Goal: Information Seeking & Learning: Learn about a topic

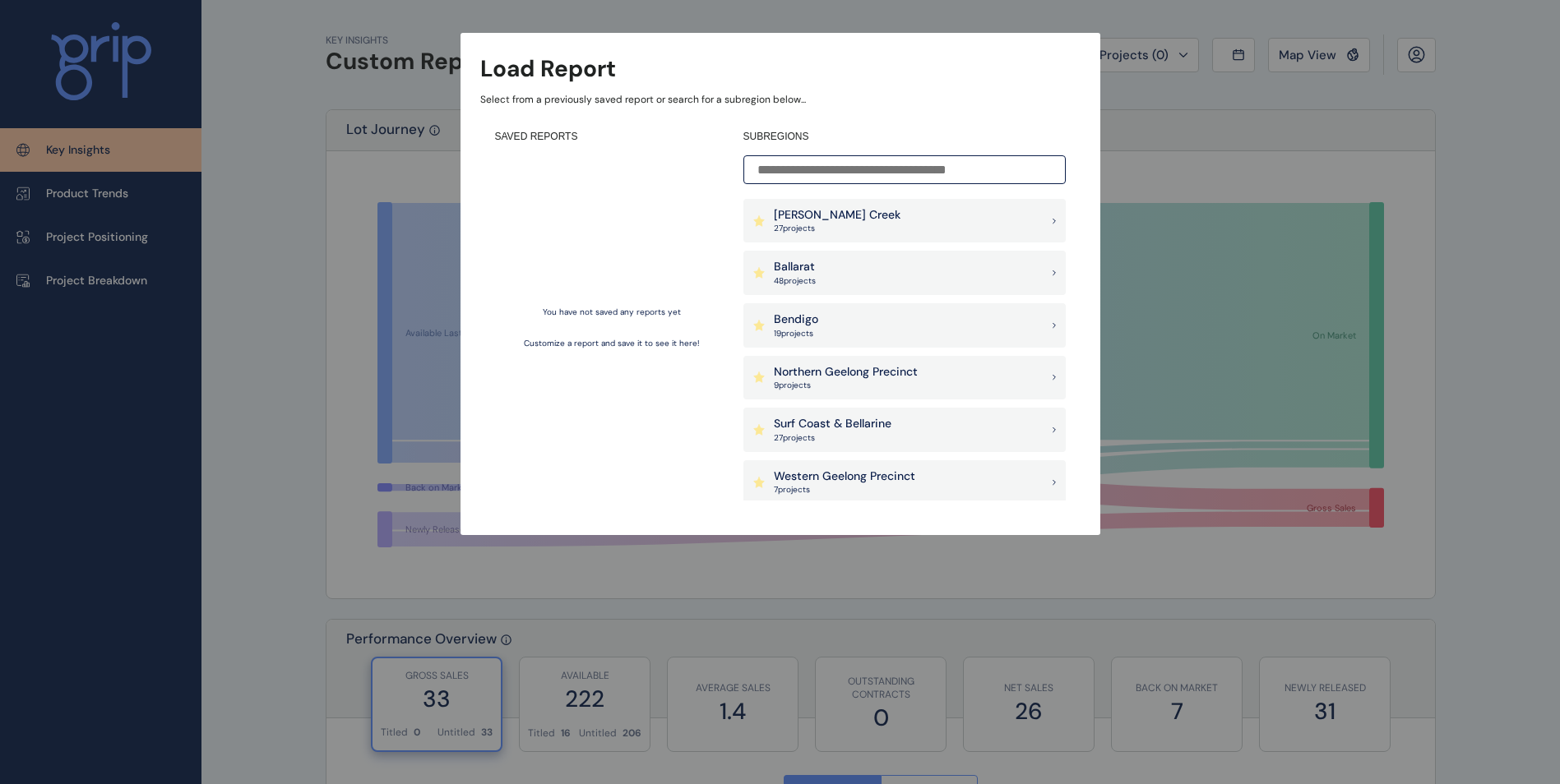
click at [836, 327] on div "Bendigo 19 project s" at bounding box center [904, 325] width 322 height 45
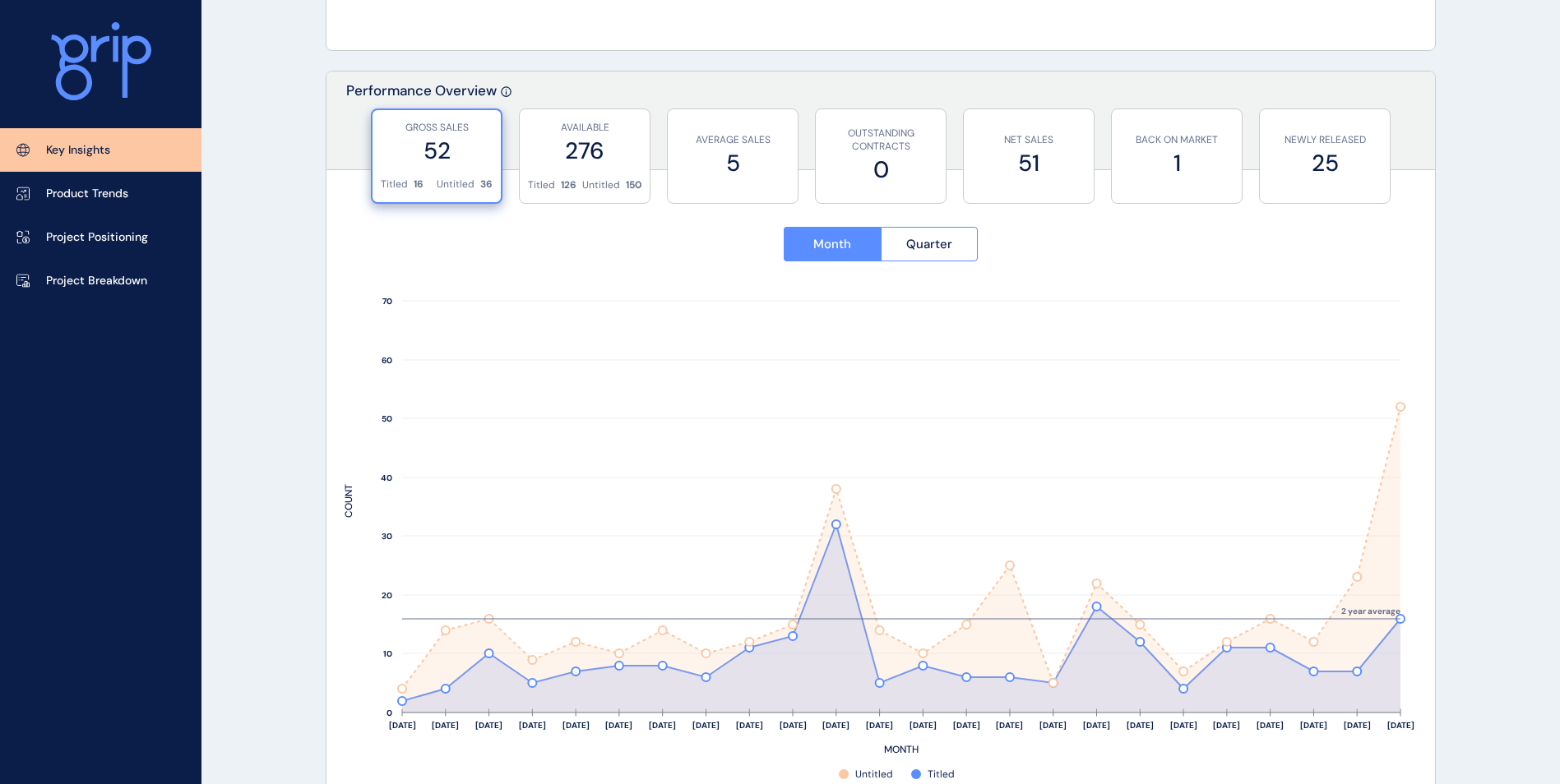
scroll to position [575, 0]
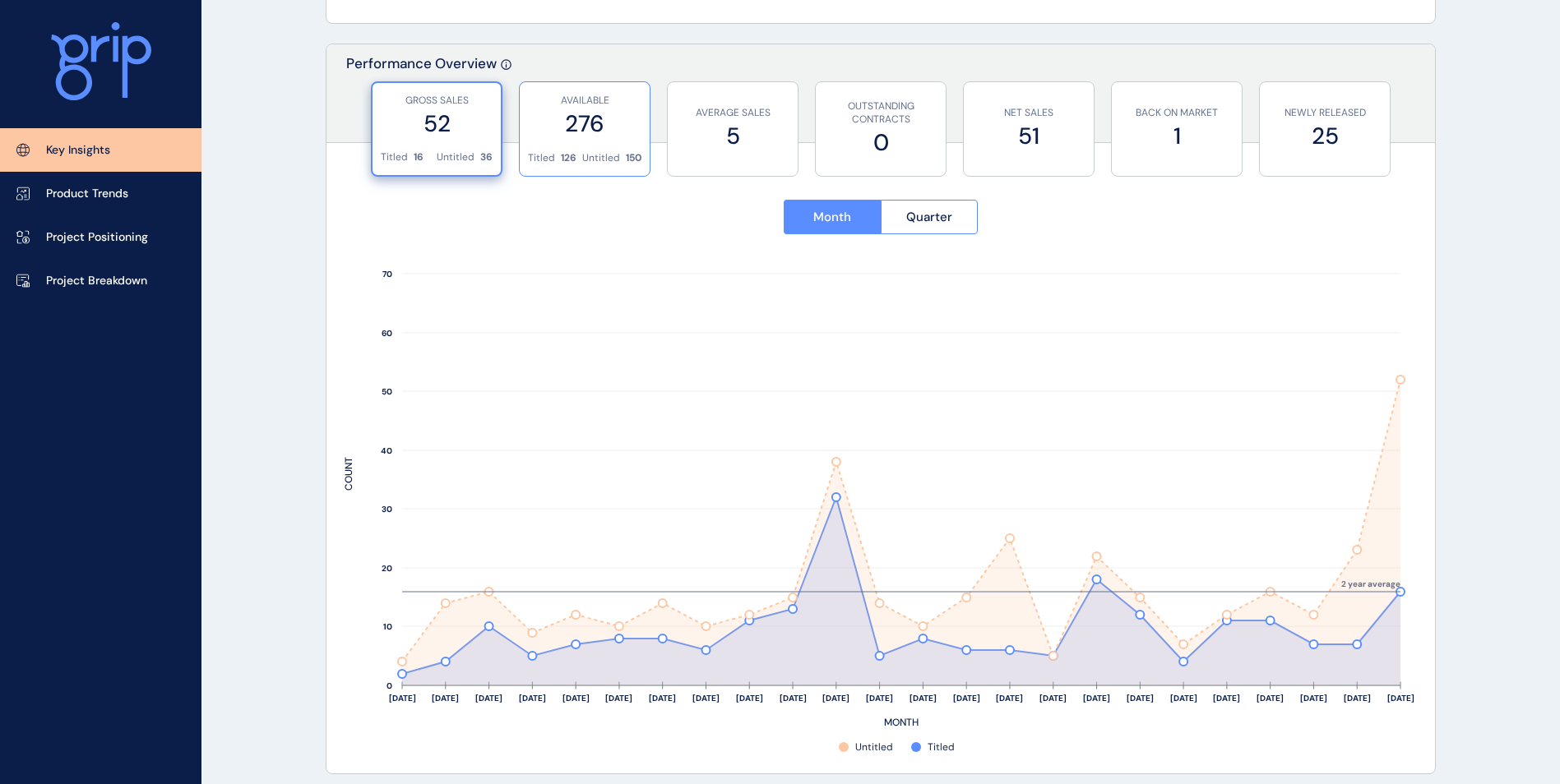
click at [595, 123] on label "276" at bounding box center [584, 124] width 114 height 32
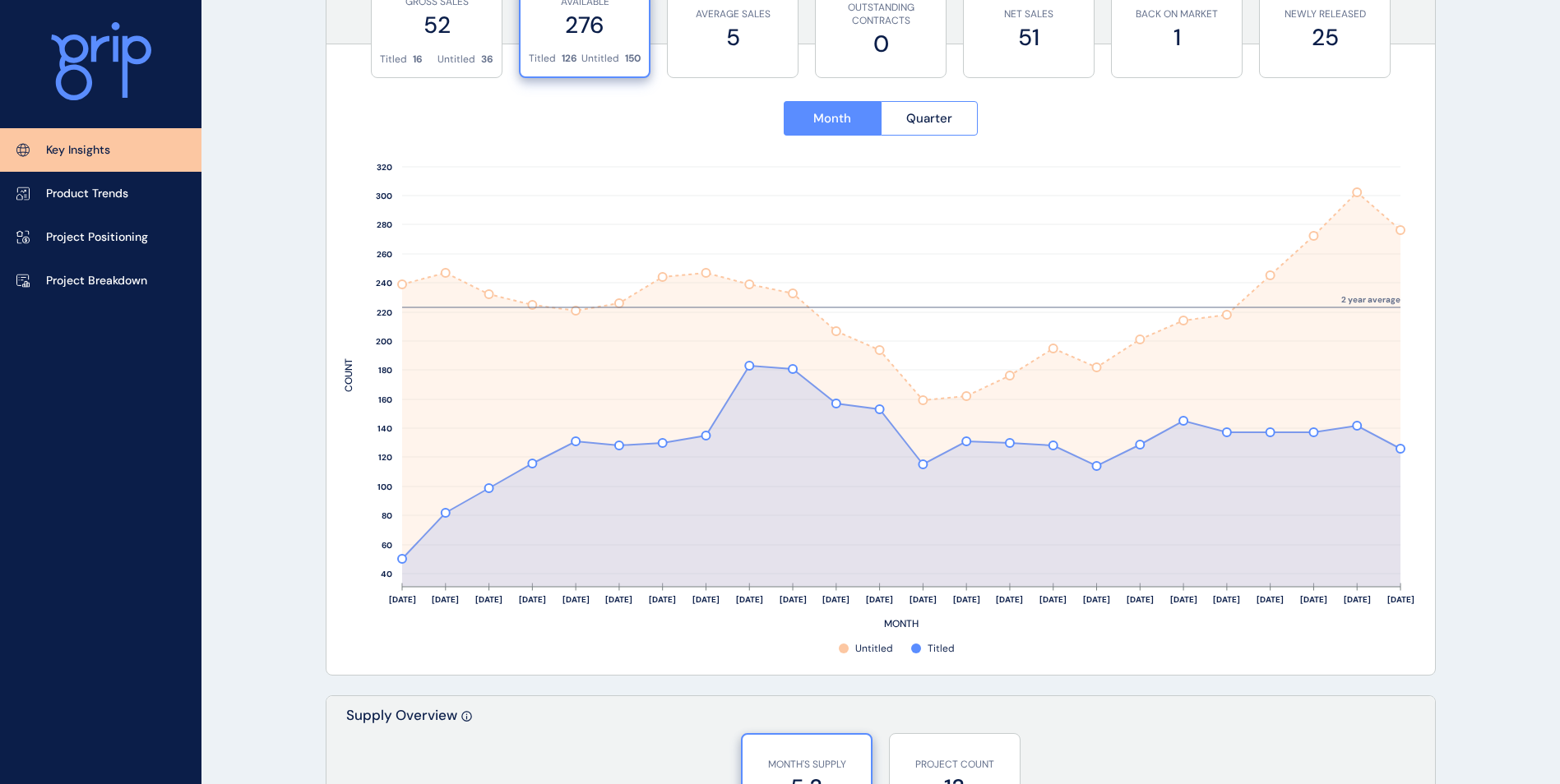
scroll to position [411, 0]
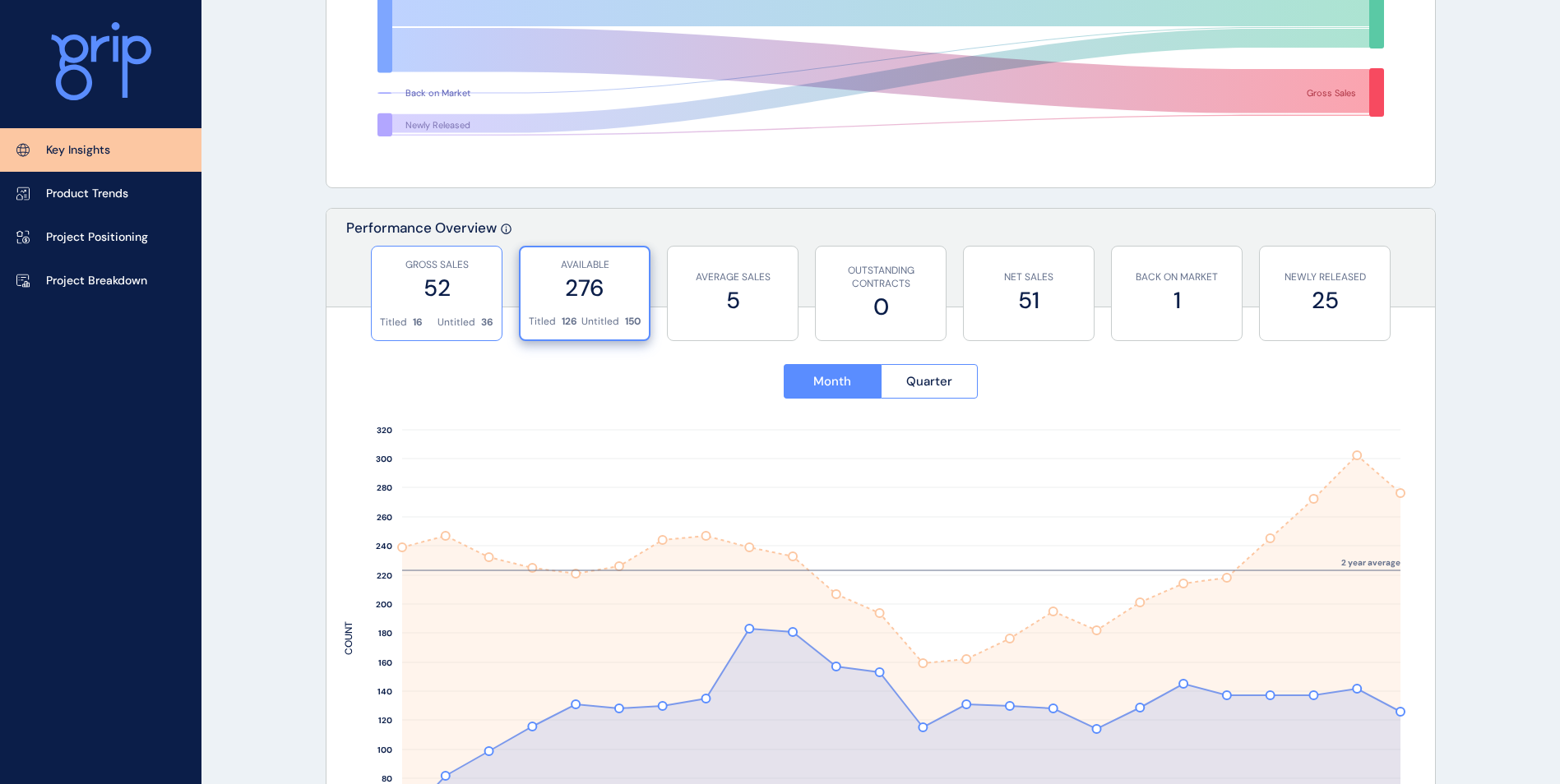
click at [465, 301] on label "52" at bounding box center [437, 288] width 114 height 32
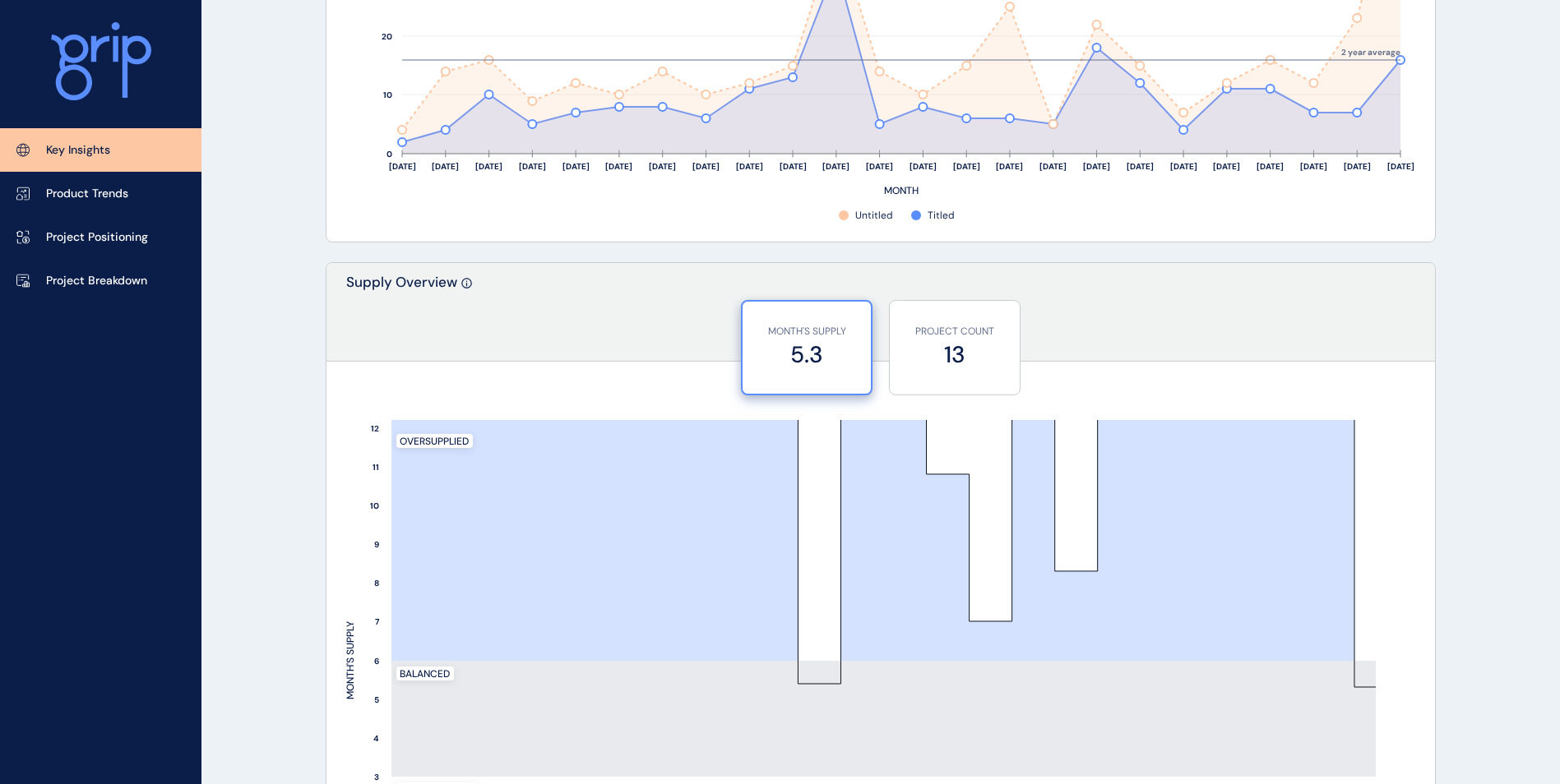
scroll to position [1150, 0]
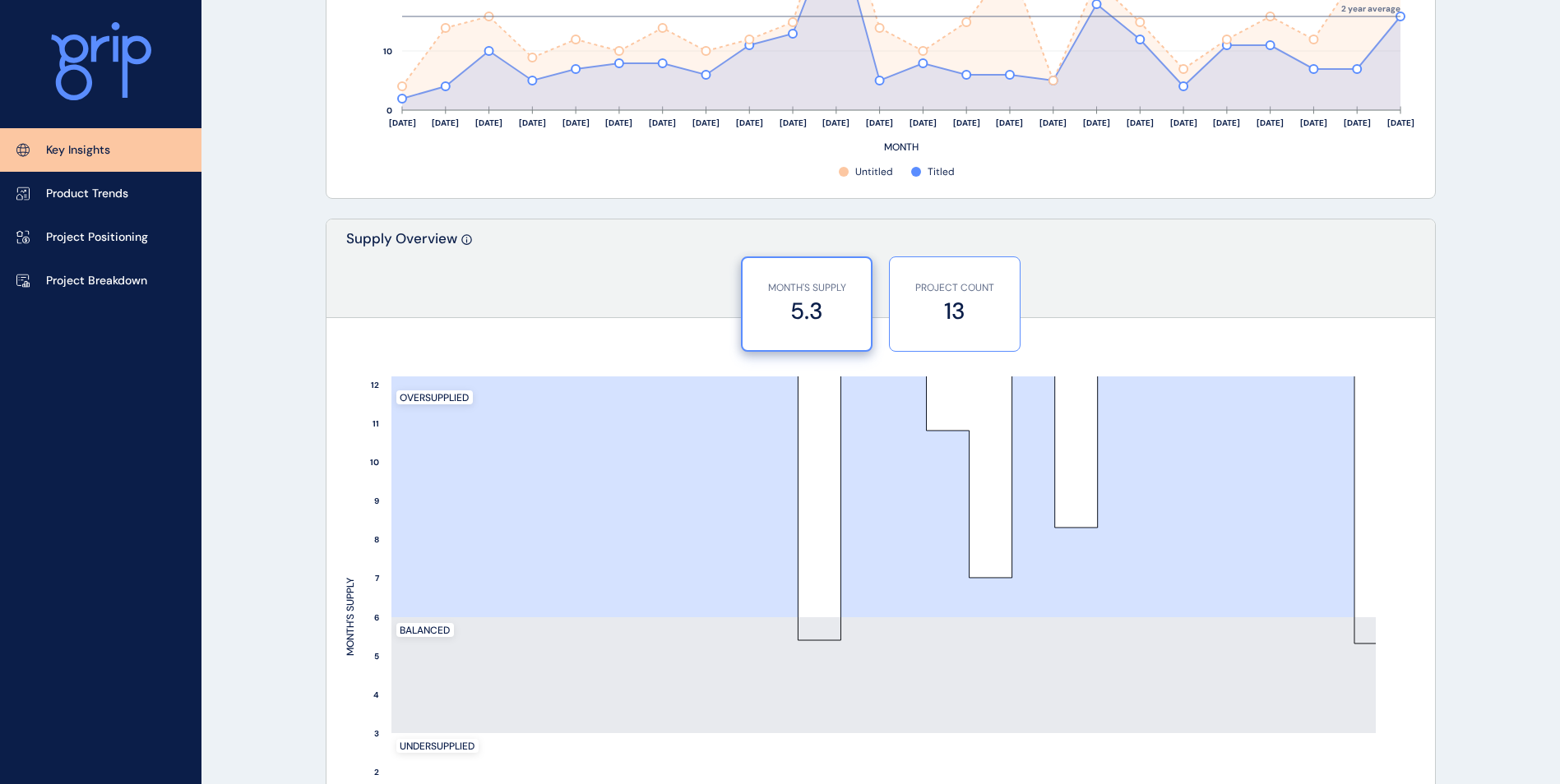
click at [923, 308] on label "13" at bounding box center [955, 311] width 114 height 32
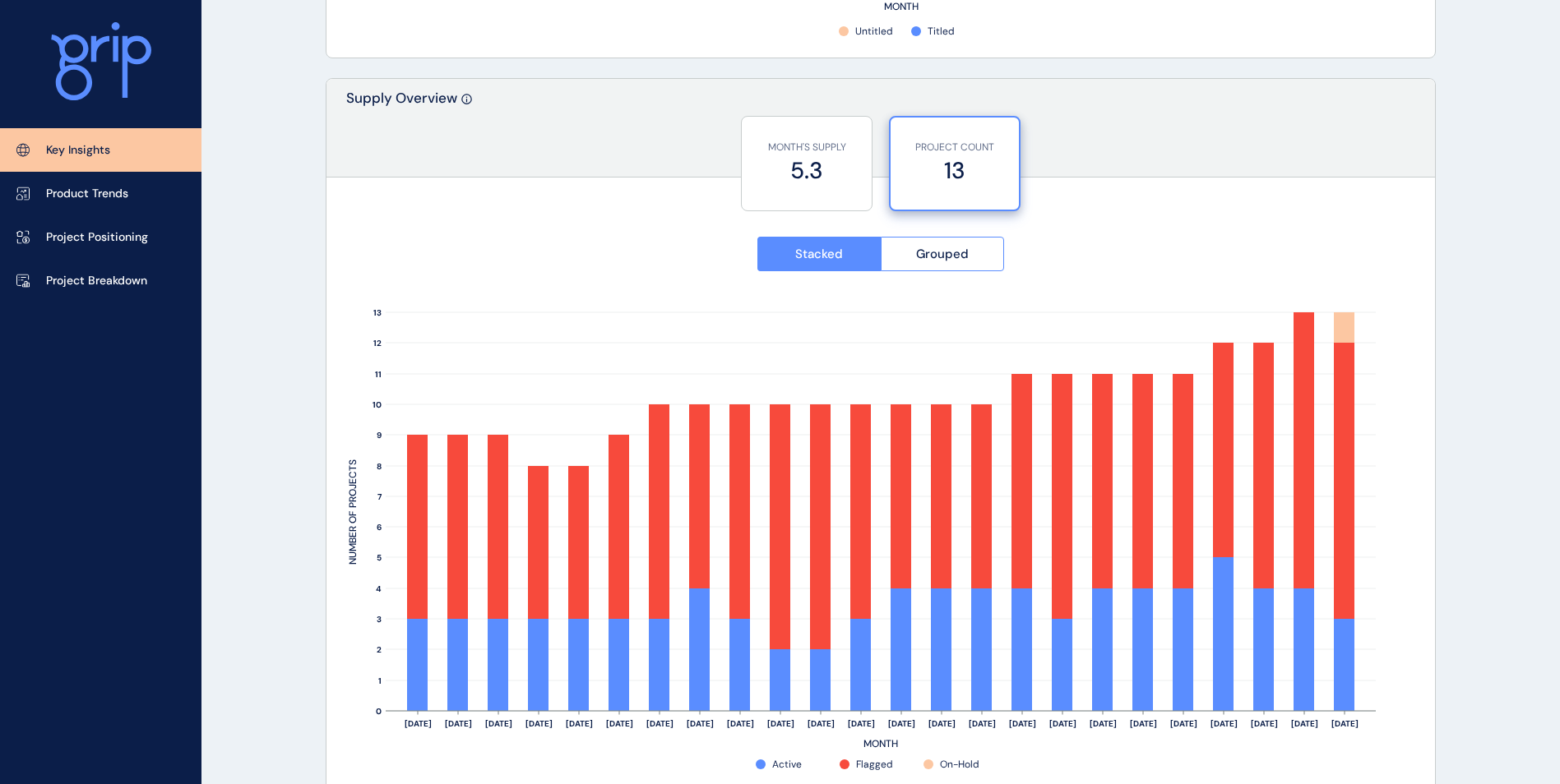
scroll to position [1316, 0]
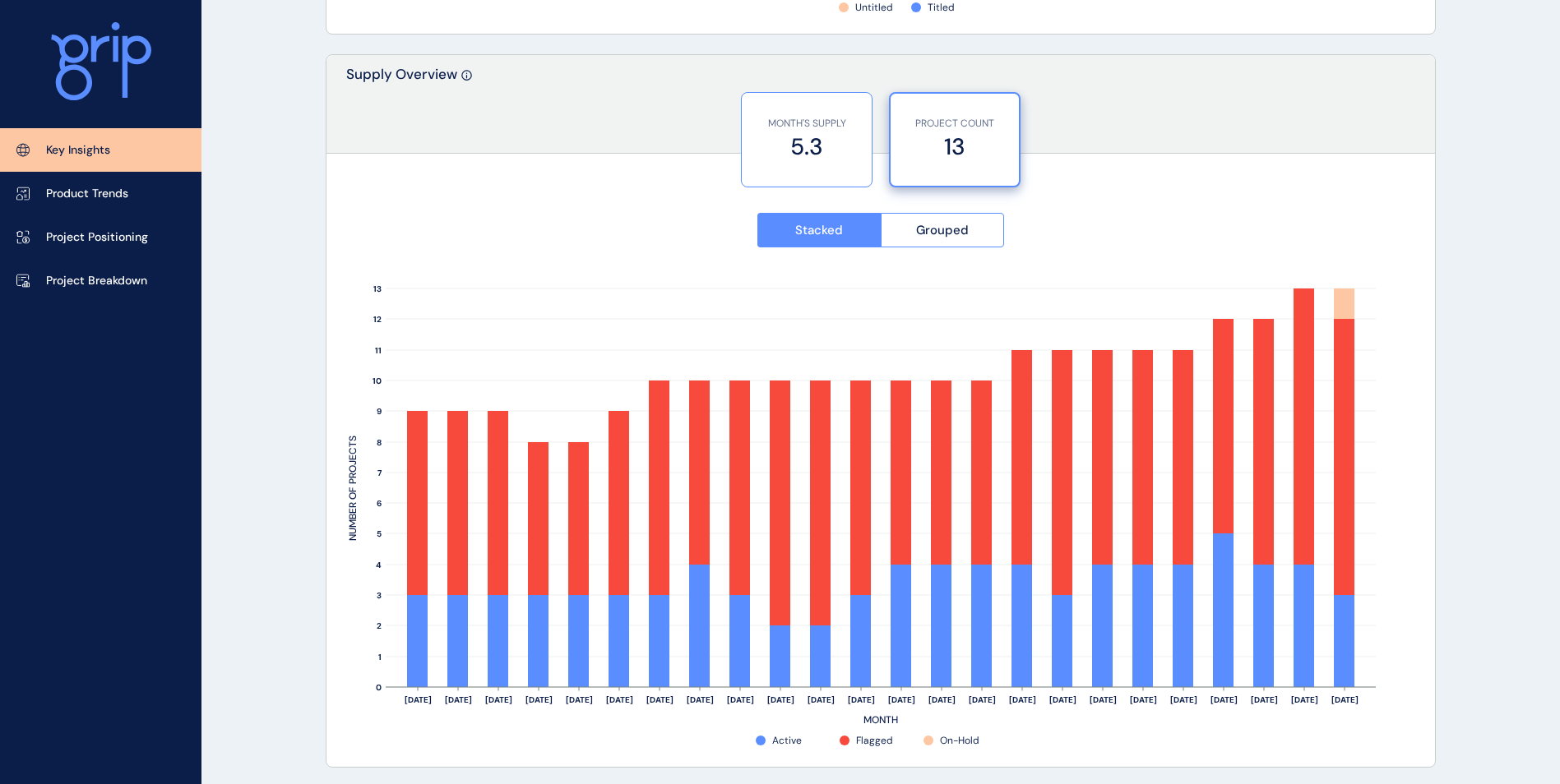
click at [819, 134] on label "5.3" at bounding box center [806, 147] width 114 height 32
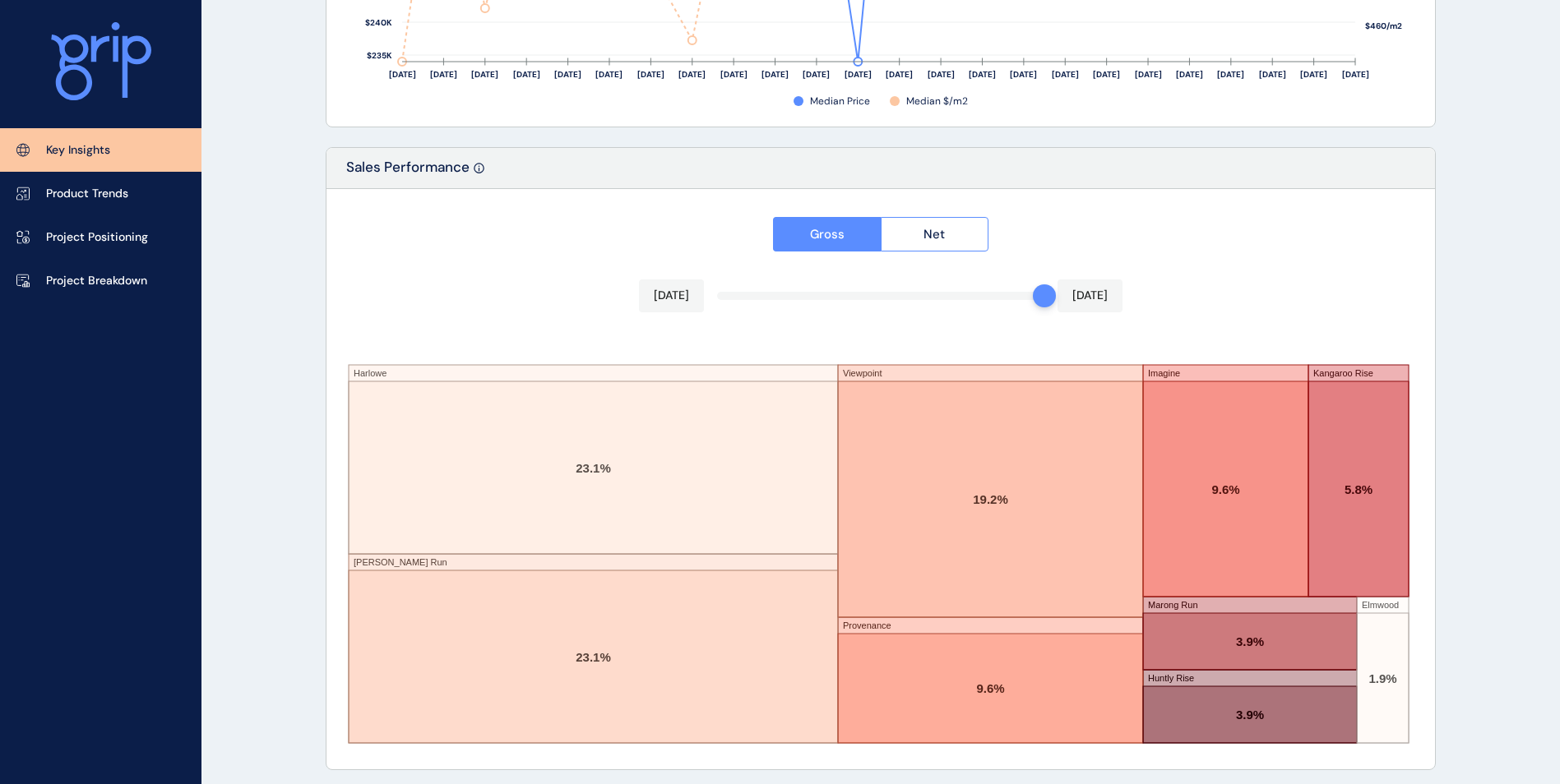
scroll to position [2677, 0]
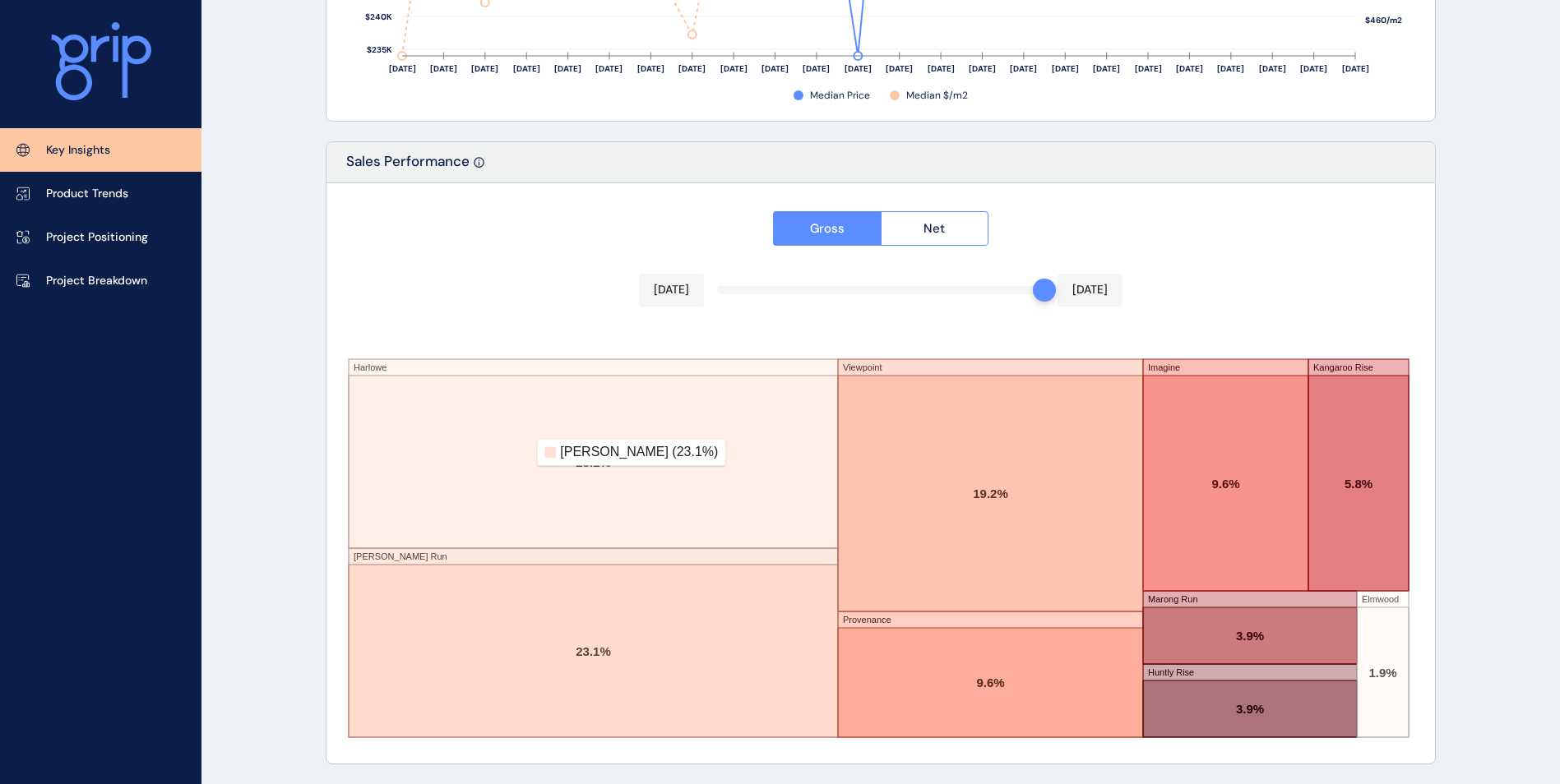
click at [526, 453] on rect at bounding box center [593, 461] width 489 height 172
drag, startPoint x: 882, startPoint y: 447, endPoint x: 856, endPoint y: 425, distance: 34.1
click at [856, 425] on rect at bounding box center [990, 493] width 305 height 236
drag, startPoint x: 1043, startPoint y: 291, endPoint x: 932, endPoint y: 291, distance: 111.0
click at [932, 291] on div "Gross Net Apr 2025 Aug 2025 Harlowe Bartels Run Viewpoint Provenance Imagine Ka…" at bounding box center [881, 473] width 1108 height 580
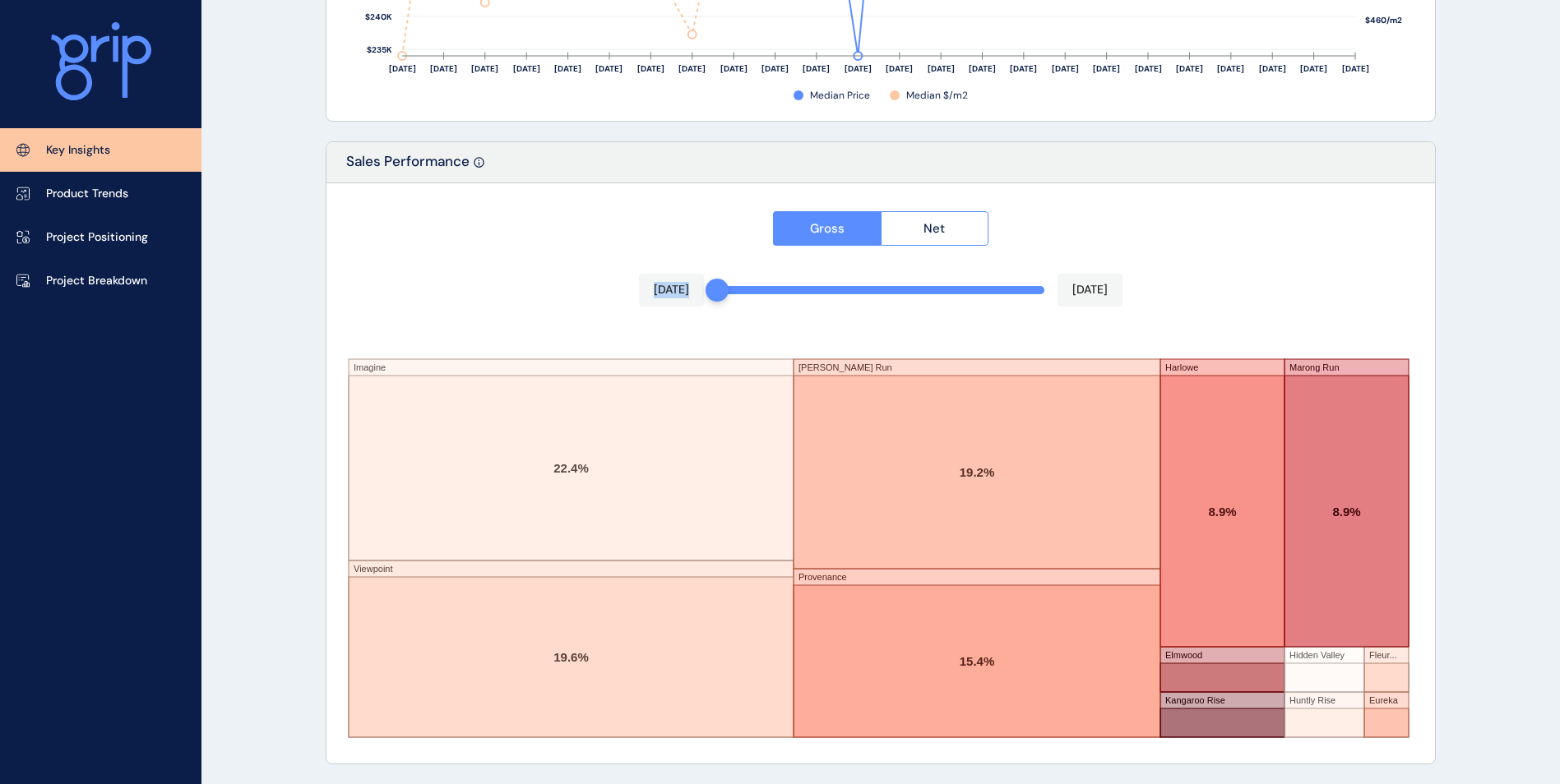
click at [725, 291] on div at bounding box center [716, 289] width 23 height 23
click at [410, 298] on div "Gross Net Sep 2024 Aug 2025 Imagine Viewpoint Bartels Run Provenance Harlowe Ma…" at bounding box center [881, 473] width 1108 height 580
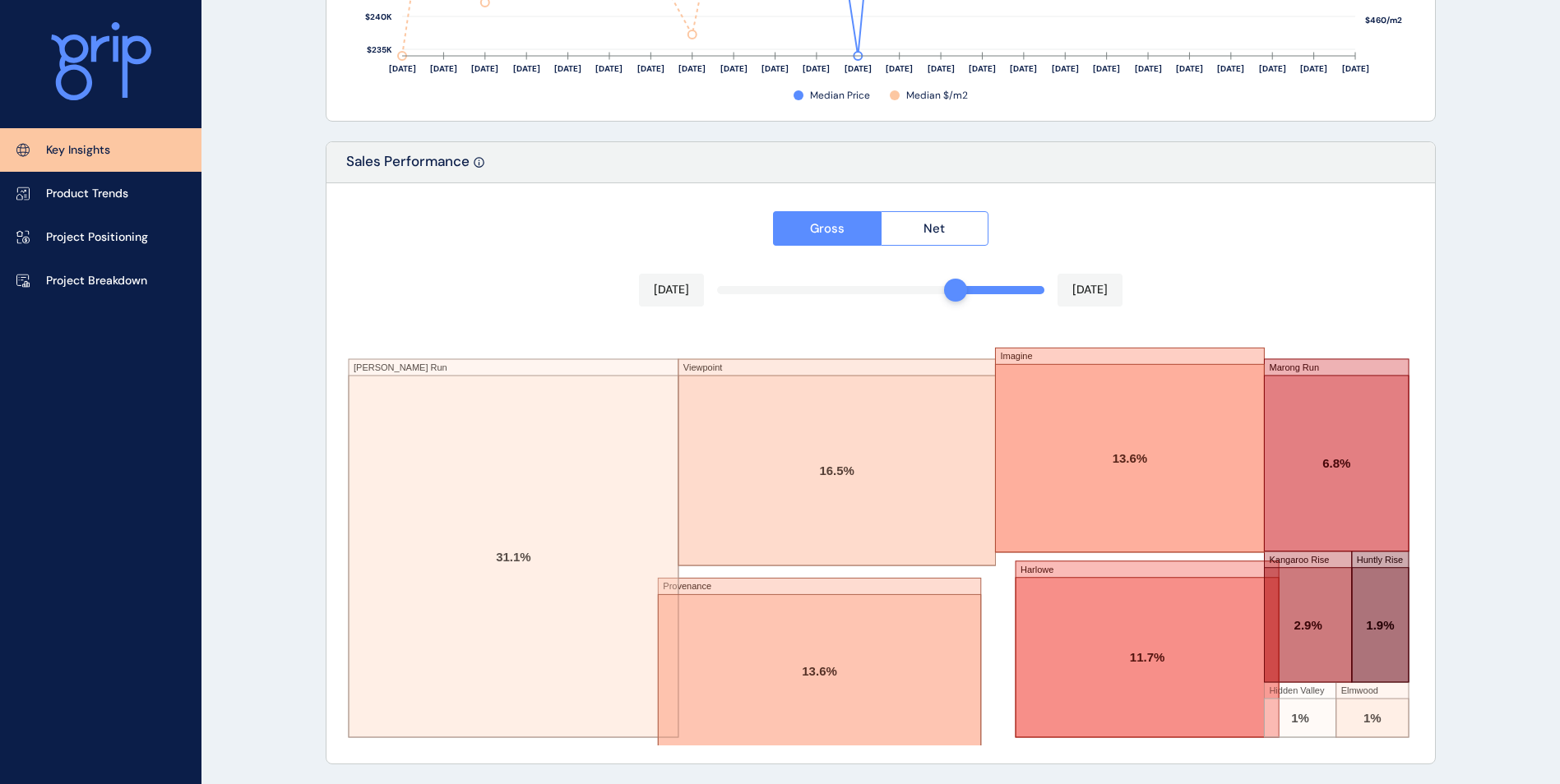
drag, startPoint x: 728, startPoint y: 293, endPoint x: 950, endPoint y: 282, distance: 222.3
click at [950, 282] on div at bounding box center [955, 289] width 23 height 23
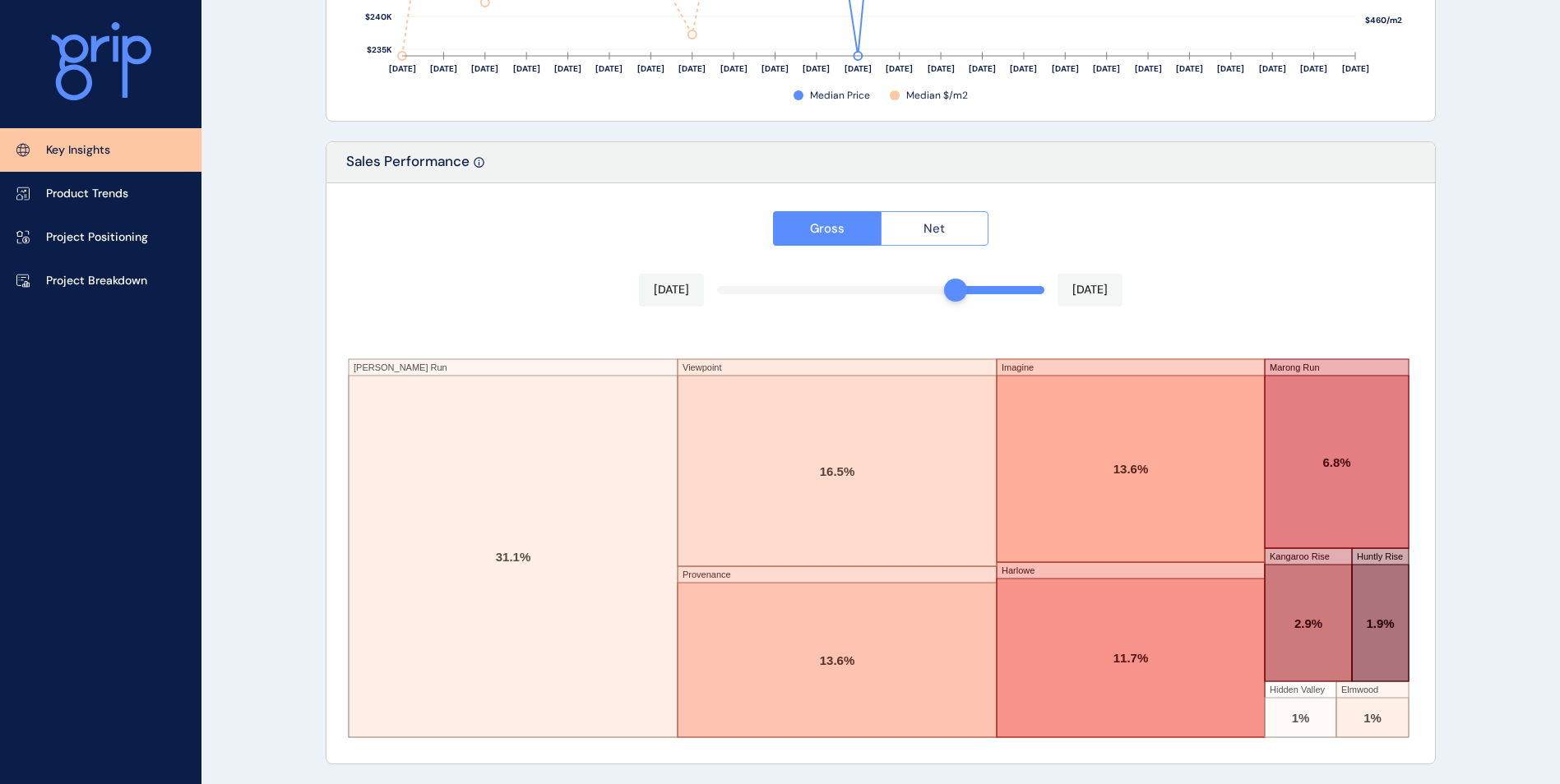
click at [934, 214] on button "Net" at bounding box center [935, 228] width 109 height 35
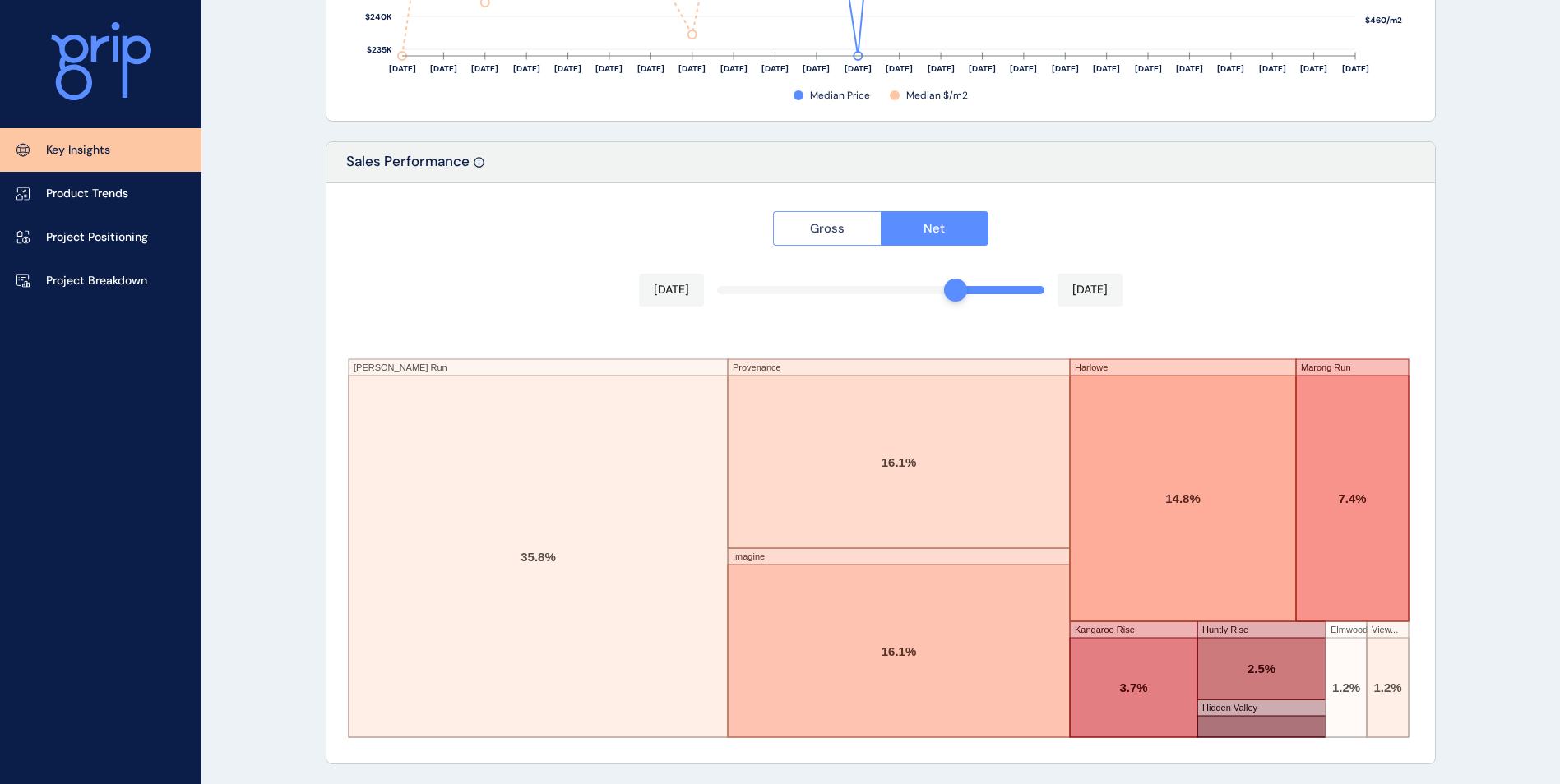
click at [852, 226] on button "Gross" at bounding box center [827, 228] width 108 height 35
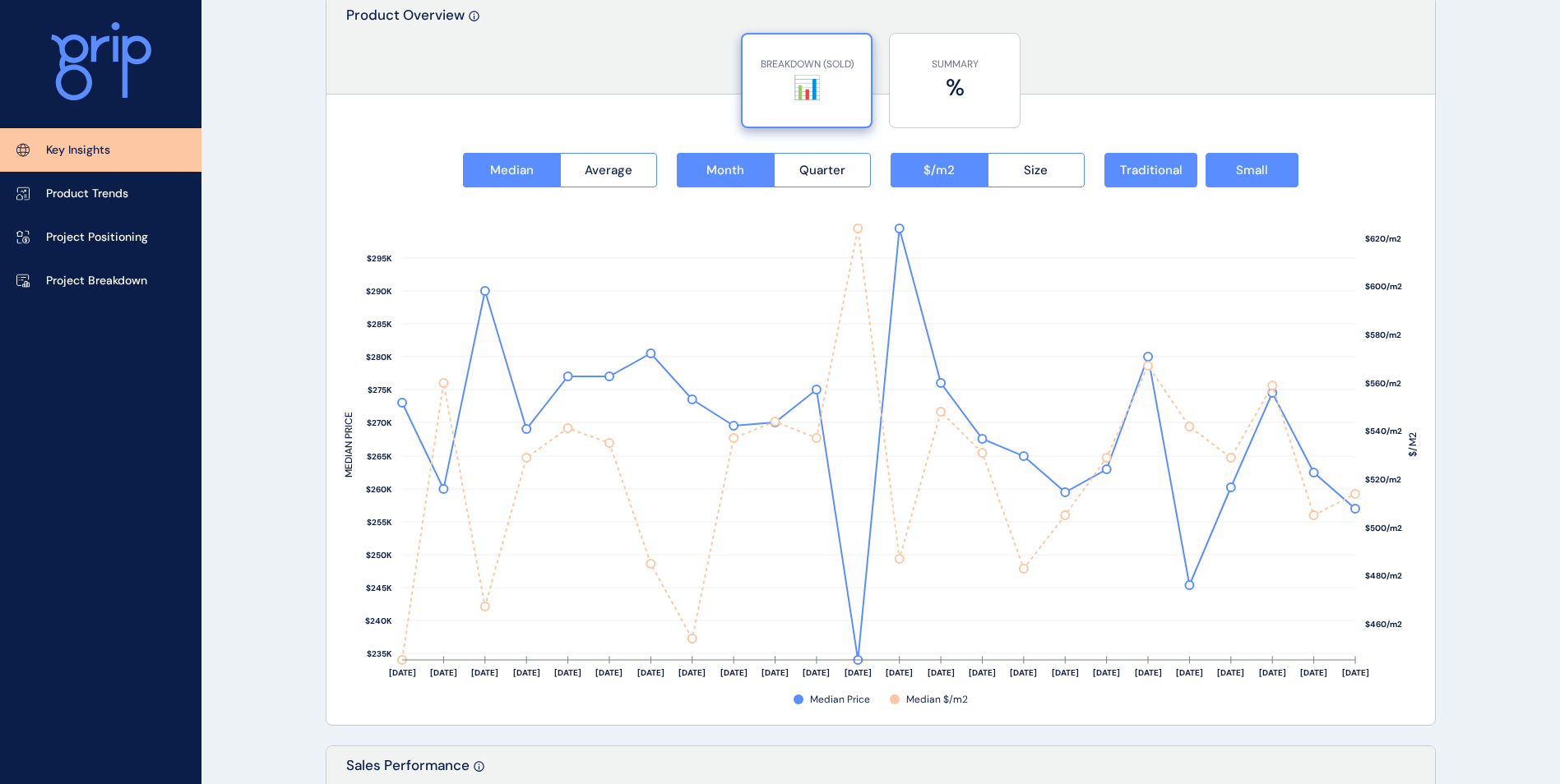
scroll to position [2101, 0]
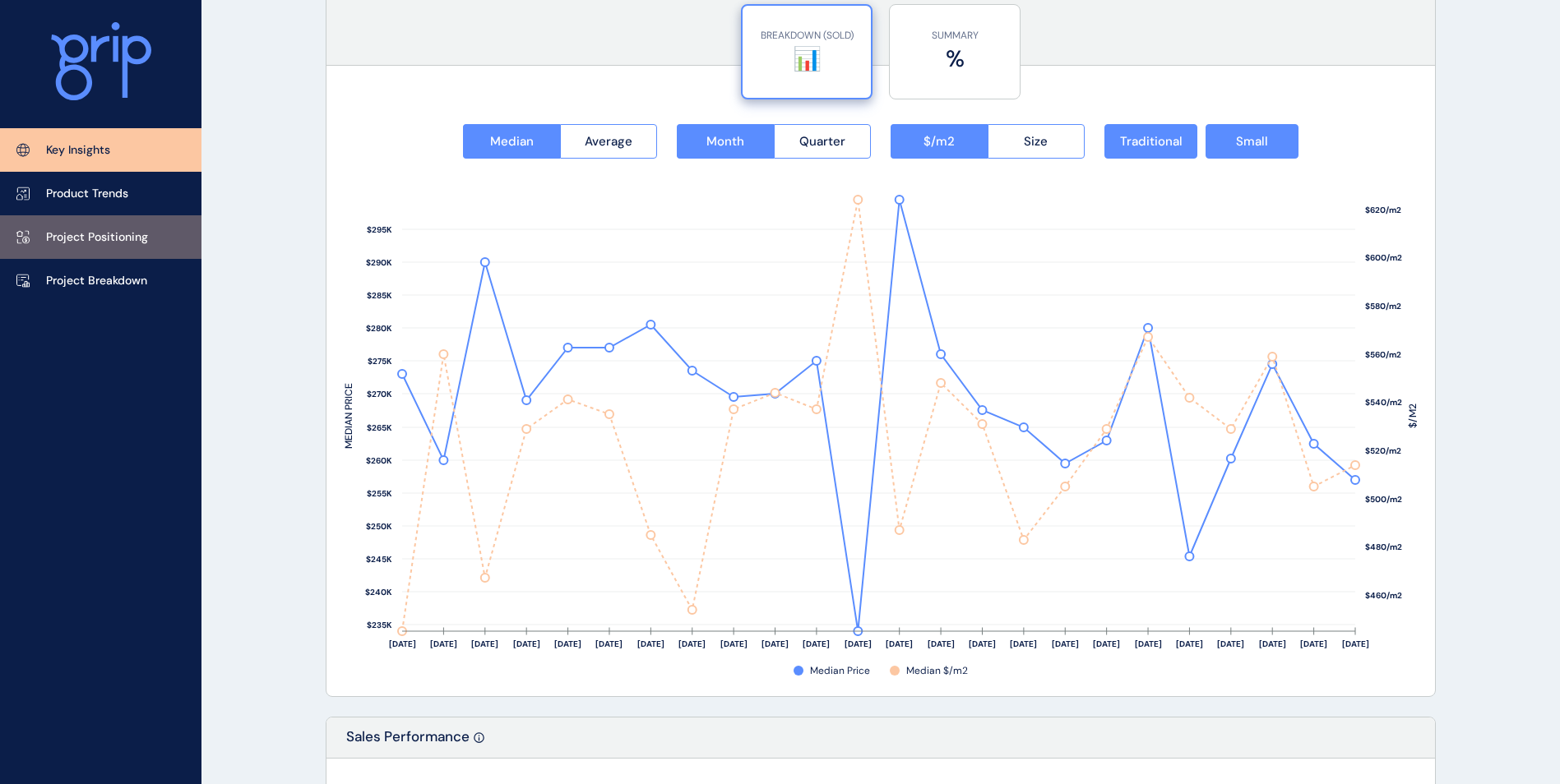
click at [78, 237] on p "Project Positioning" at bounding box center [96, 238] width 102 height 17
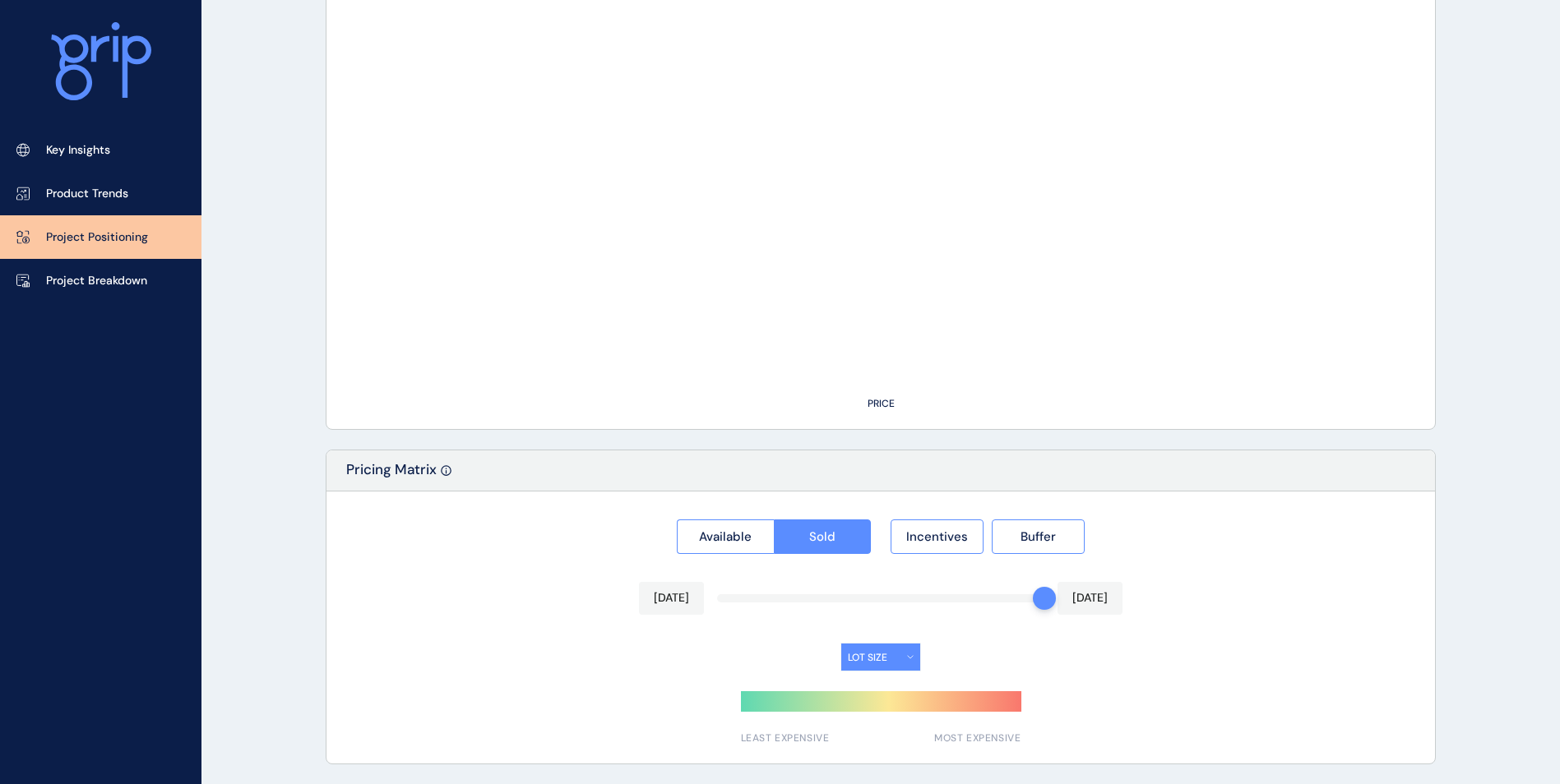
type input "**********"
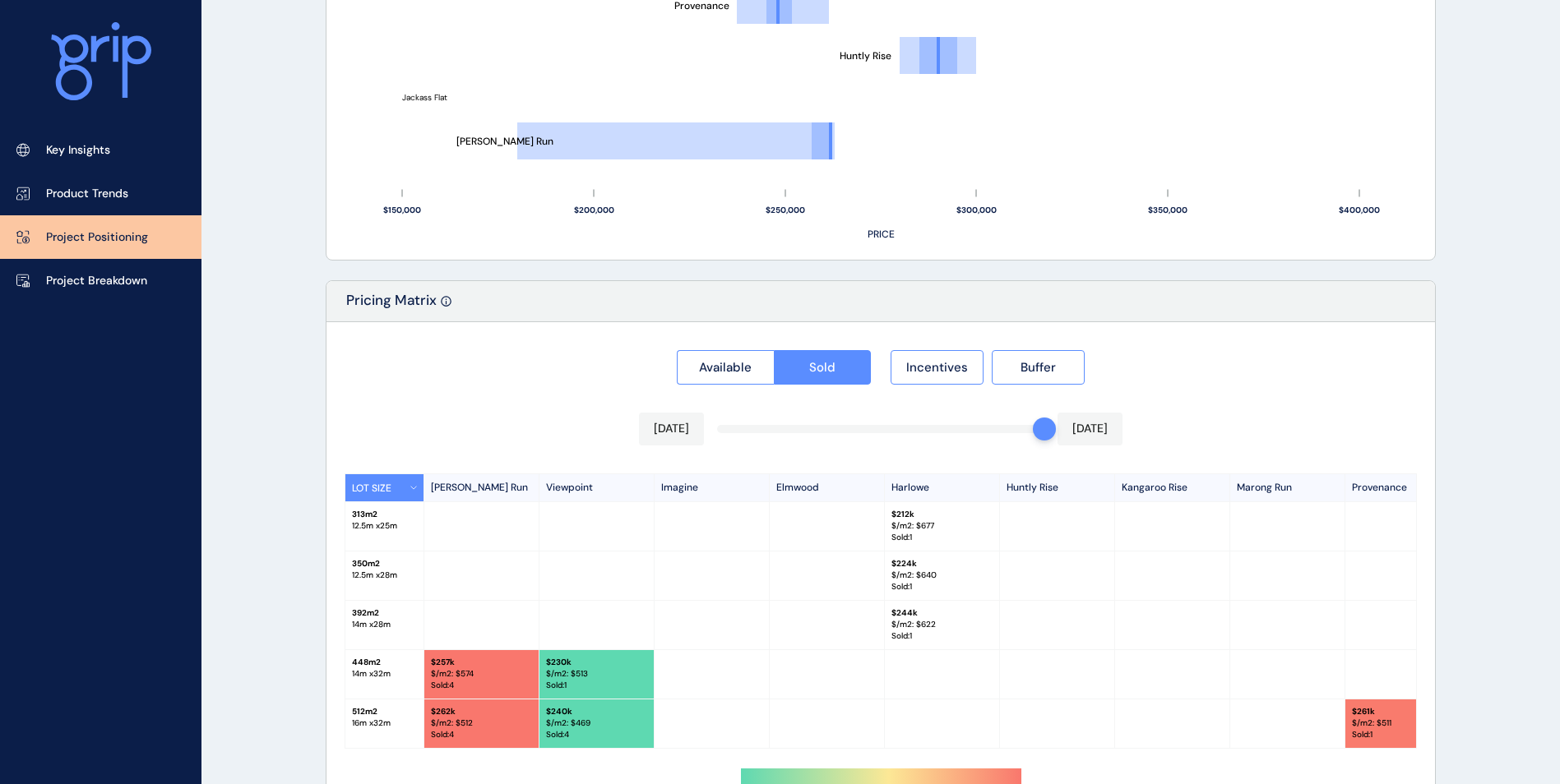
scroll to position [1361, 0]
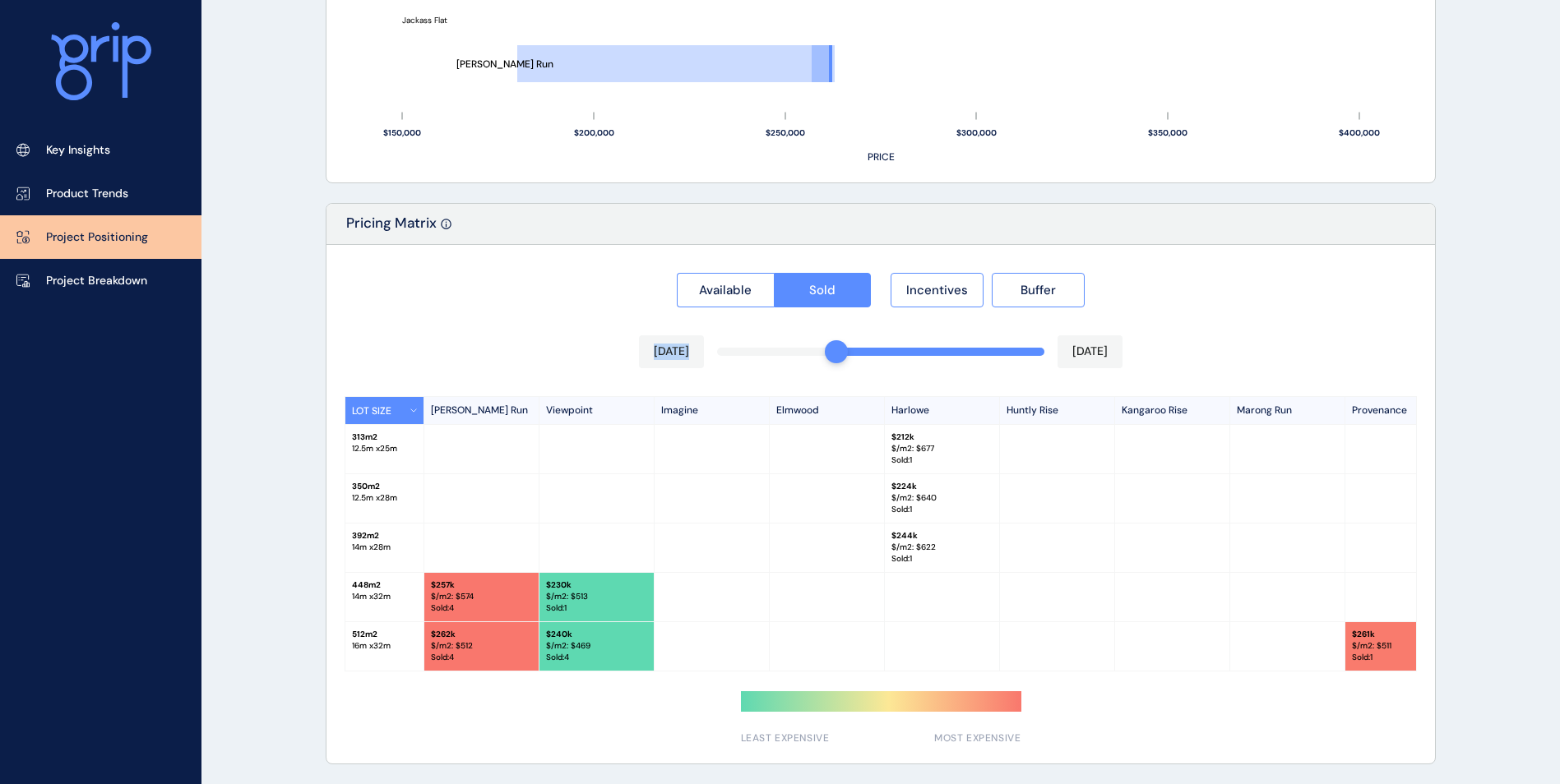
drag, startPoint x: 1014, startPoint y: 350, endPoint x: 827, endPoint y: 360, distance: 187.3
click at [827, 360] on div "Available Sold Incentives Buffer Jan 2025 Aug 2025 LOT SIZE Bartels Run Viewpoi…" at bounding box center [881, 504] width 1108 height 519
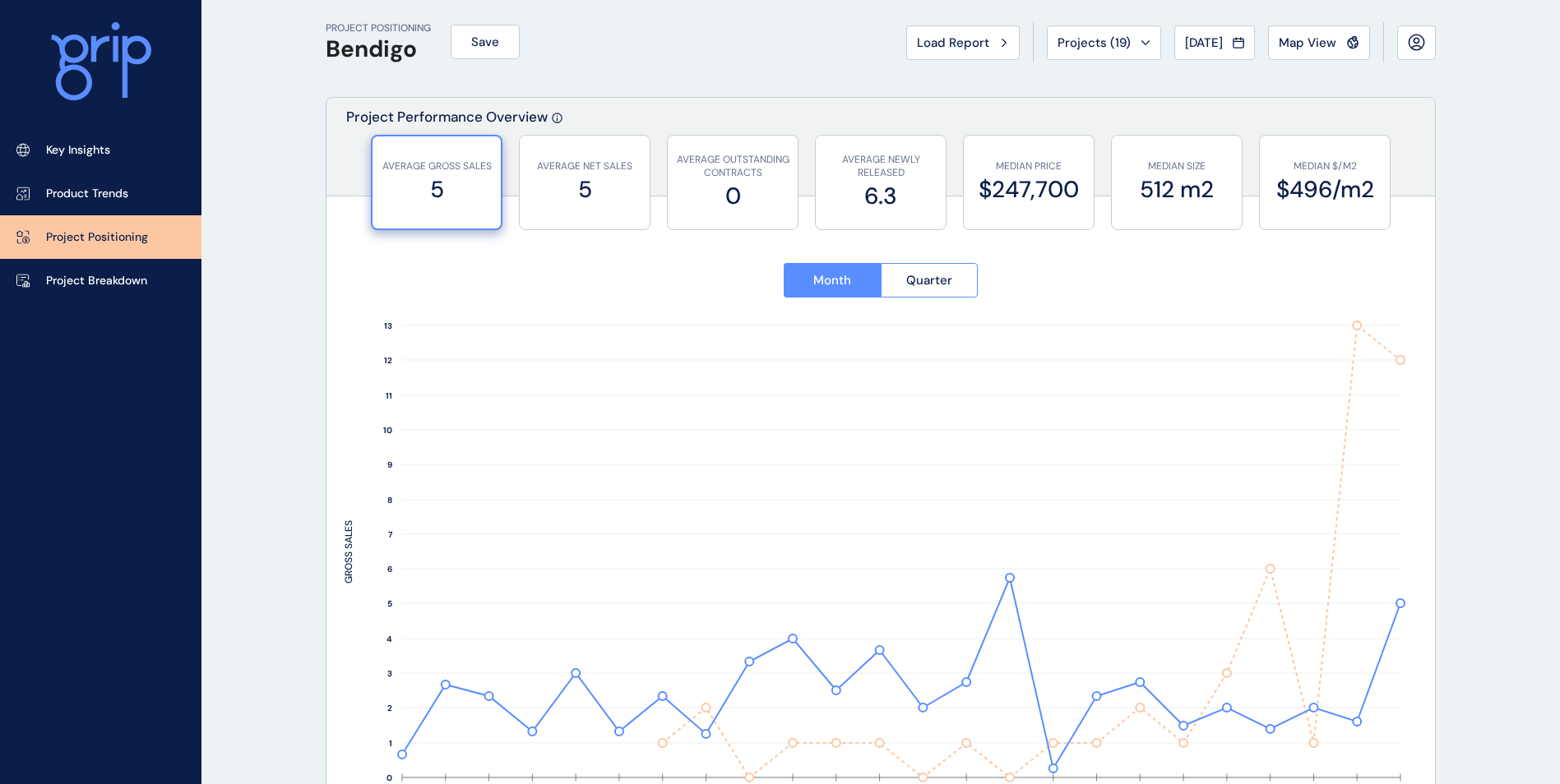
scroll to position [94, 0]
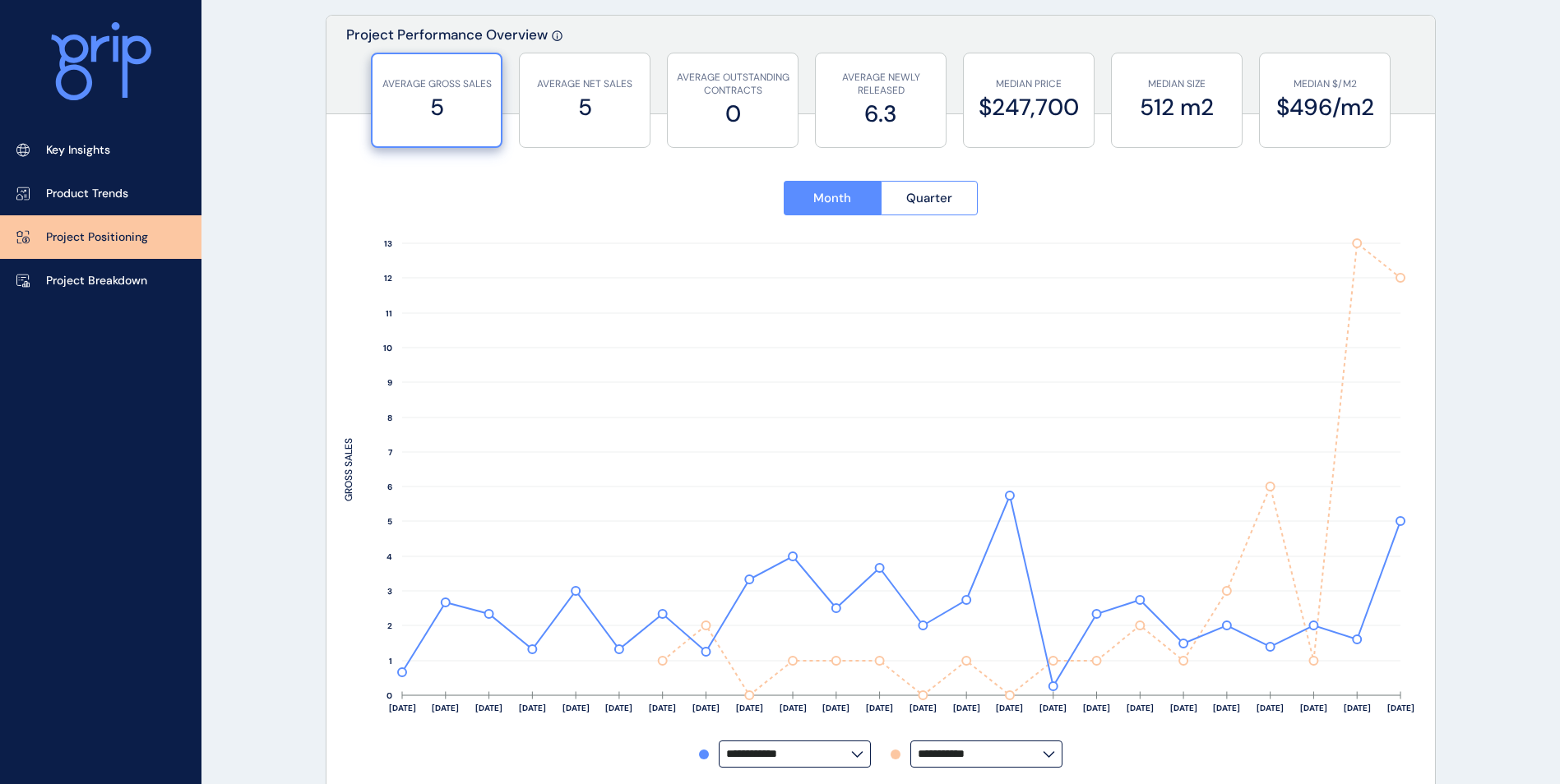
click at [762, 758] on input "**********" at bounding box center [788, 754] width 125 height 12
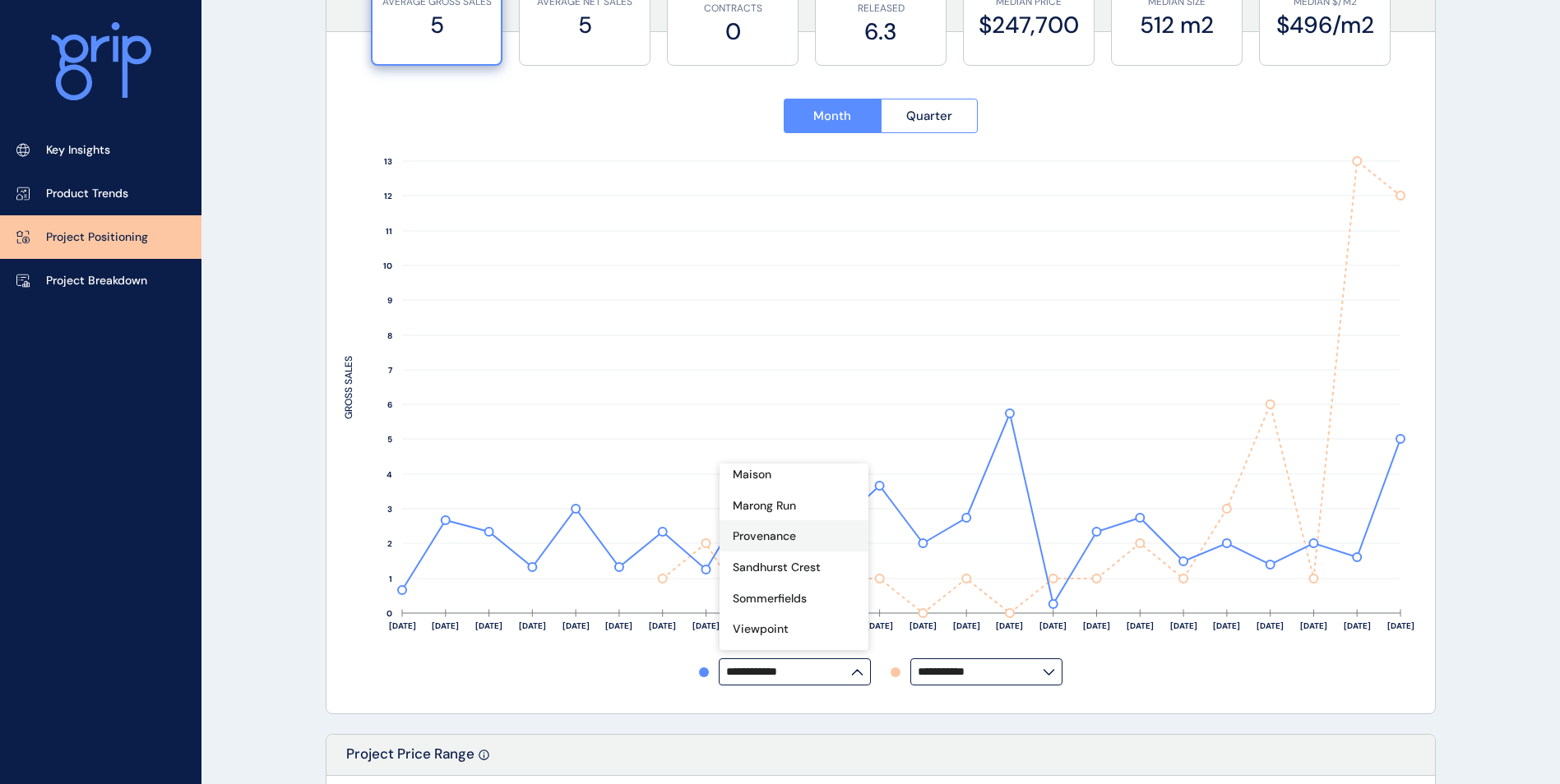
scroll to position [401, 0]
click at [780, 603] on p "Viewpoint" at bounding box center [761, 605] width 55 height 17
type input "*********"
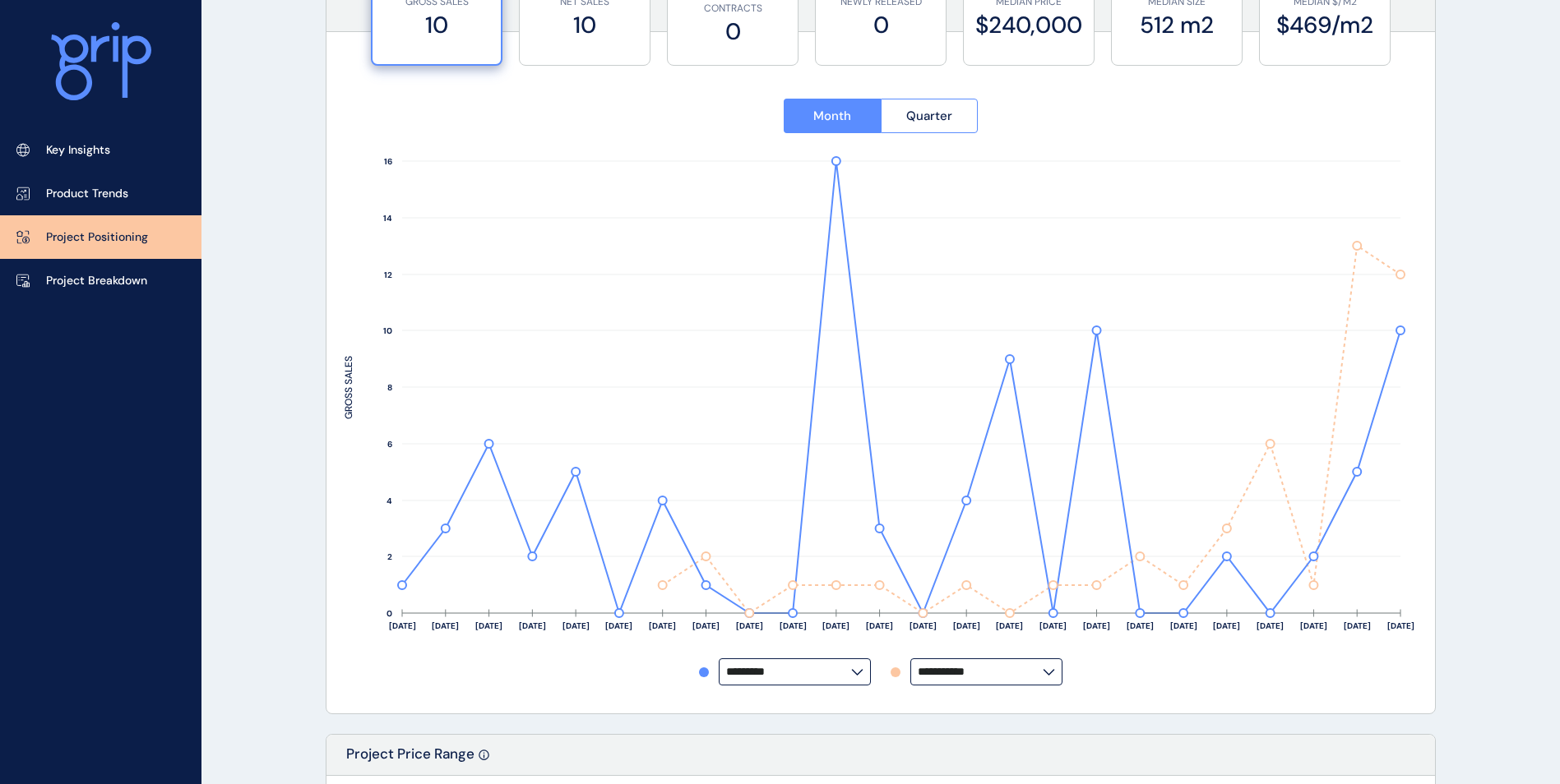
click at [988, 676] on input "**********" at bounding box center [981, 672] width 125 height 12
click at [957, 540] on p "Harlowe" at bounding box center [946, 548] width 44 height 17
type input "*******"
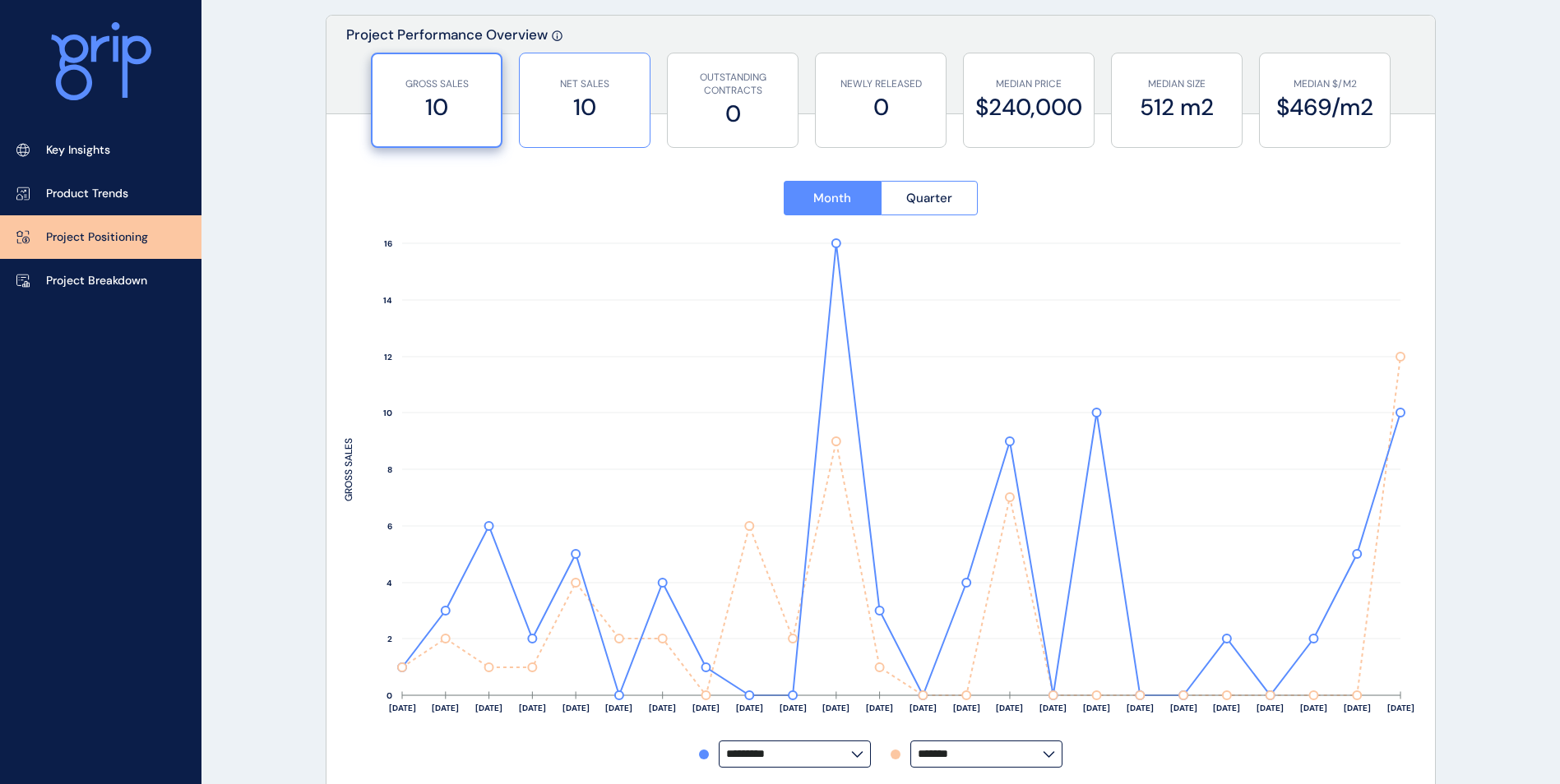
click at [575, 109] on label "10" at bounding box center [584, 107] width 114 height 32
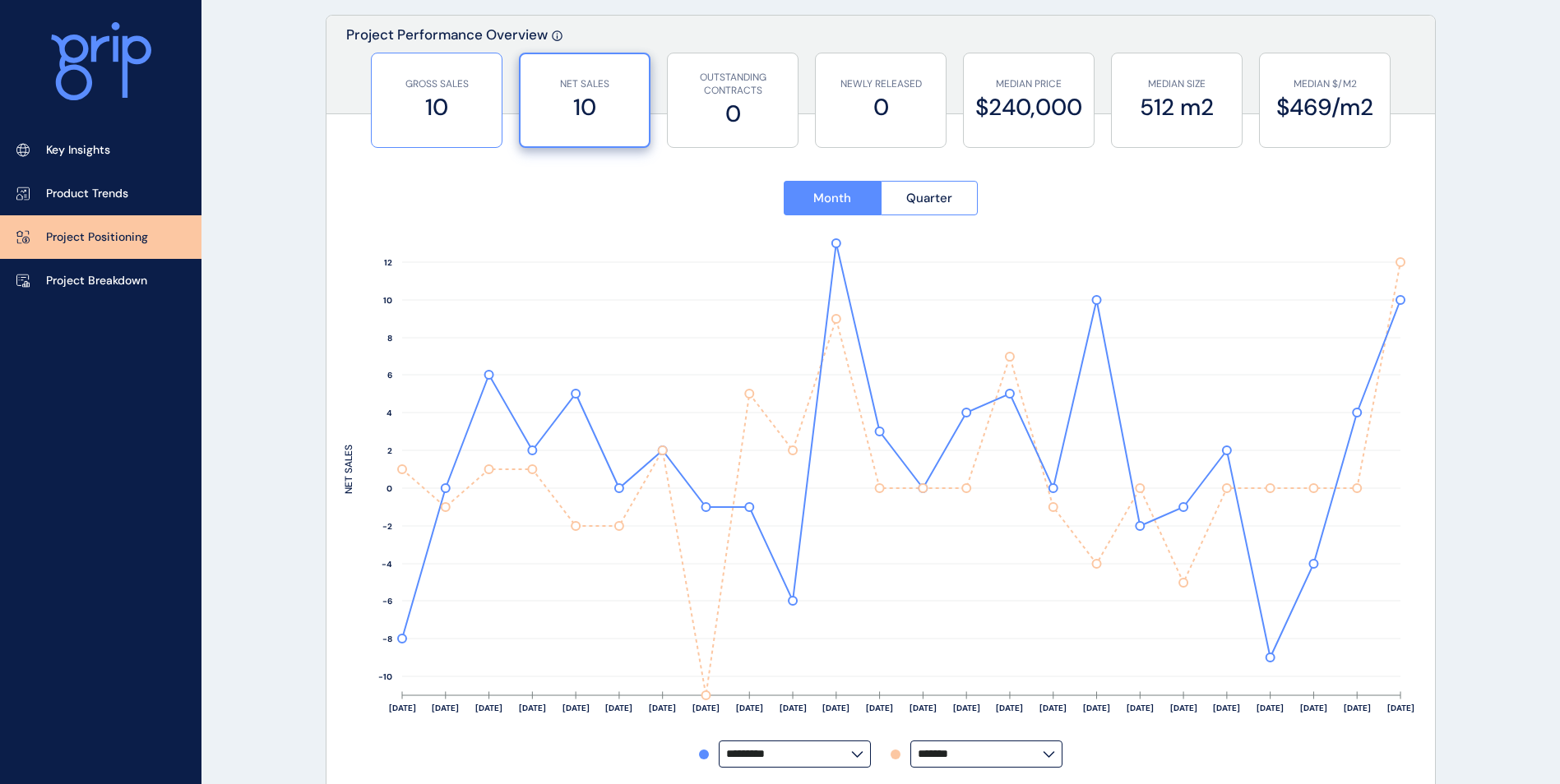
click at [478, 103] on label "10" at bounding box center [437, 107] width 114 height 32
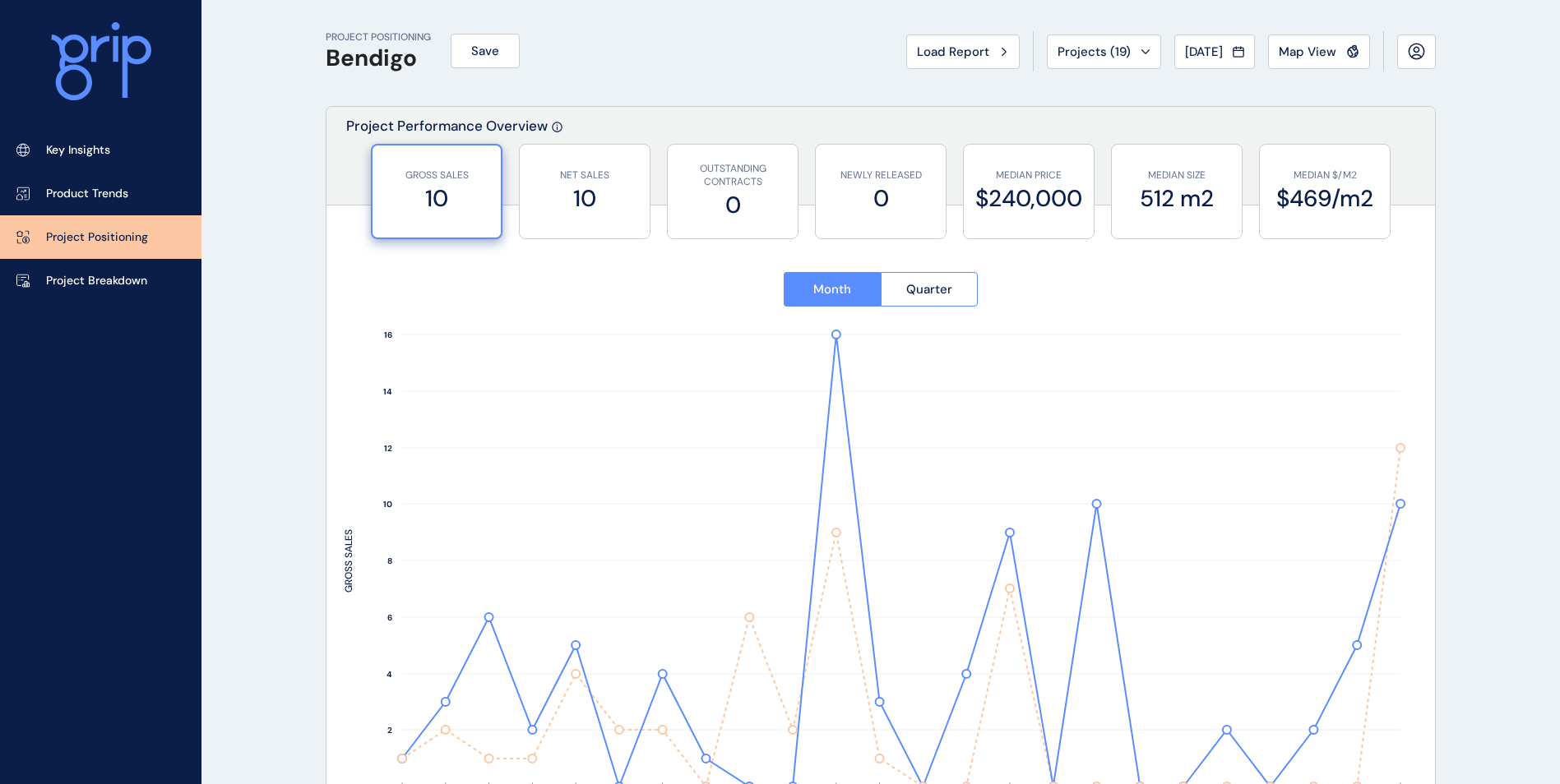
scroll to position [0, 0]
click at [1198, 61] on span "Aug 2025" at bounding box center [1204, 54] width 38 height 17
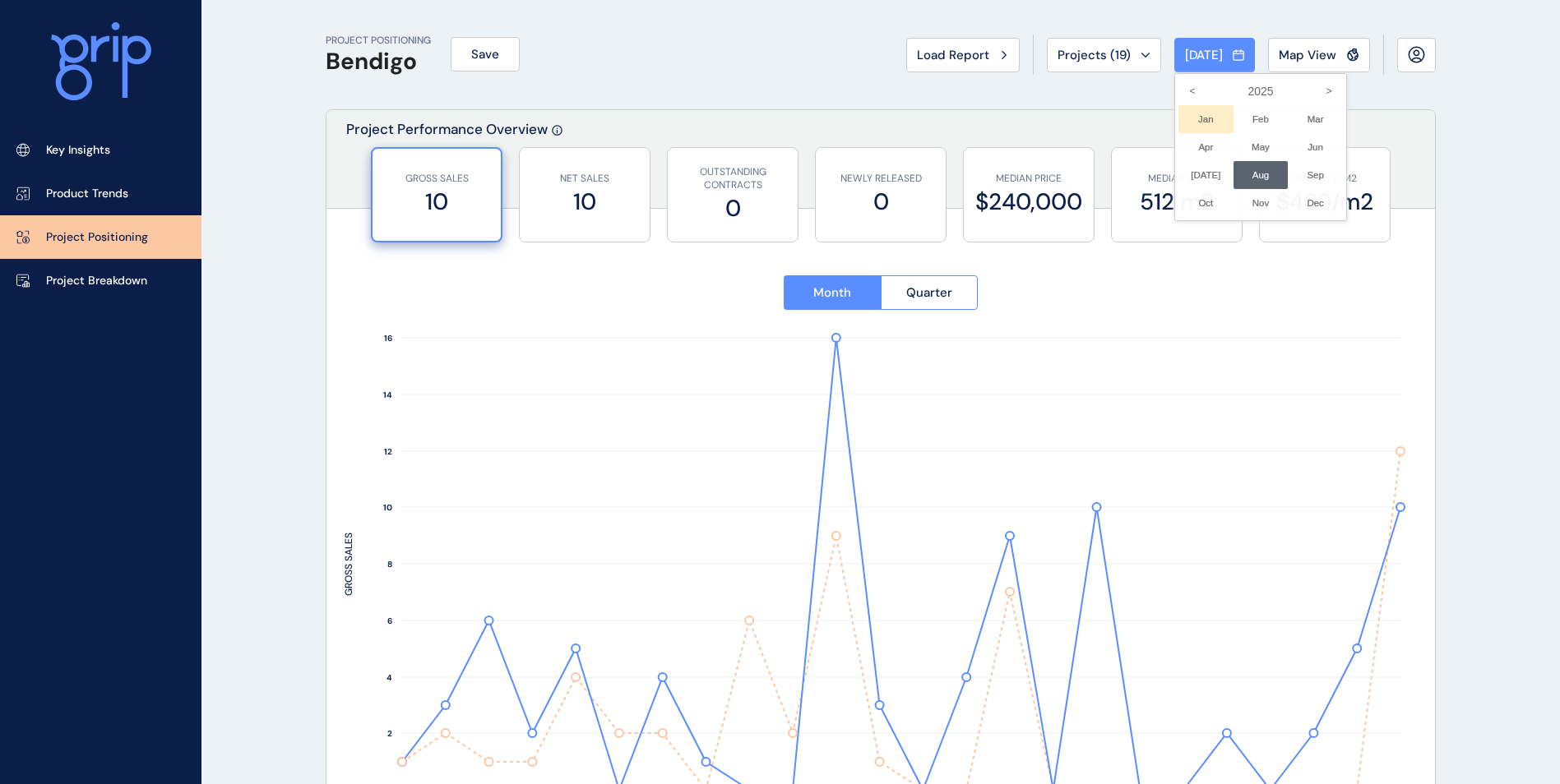
click at [1185, 118] on li "Jan No report is available for this period. New months are usually published 5 …" at bounding box center [1206, 119] width 55 height 28
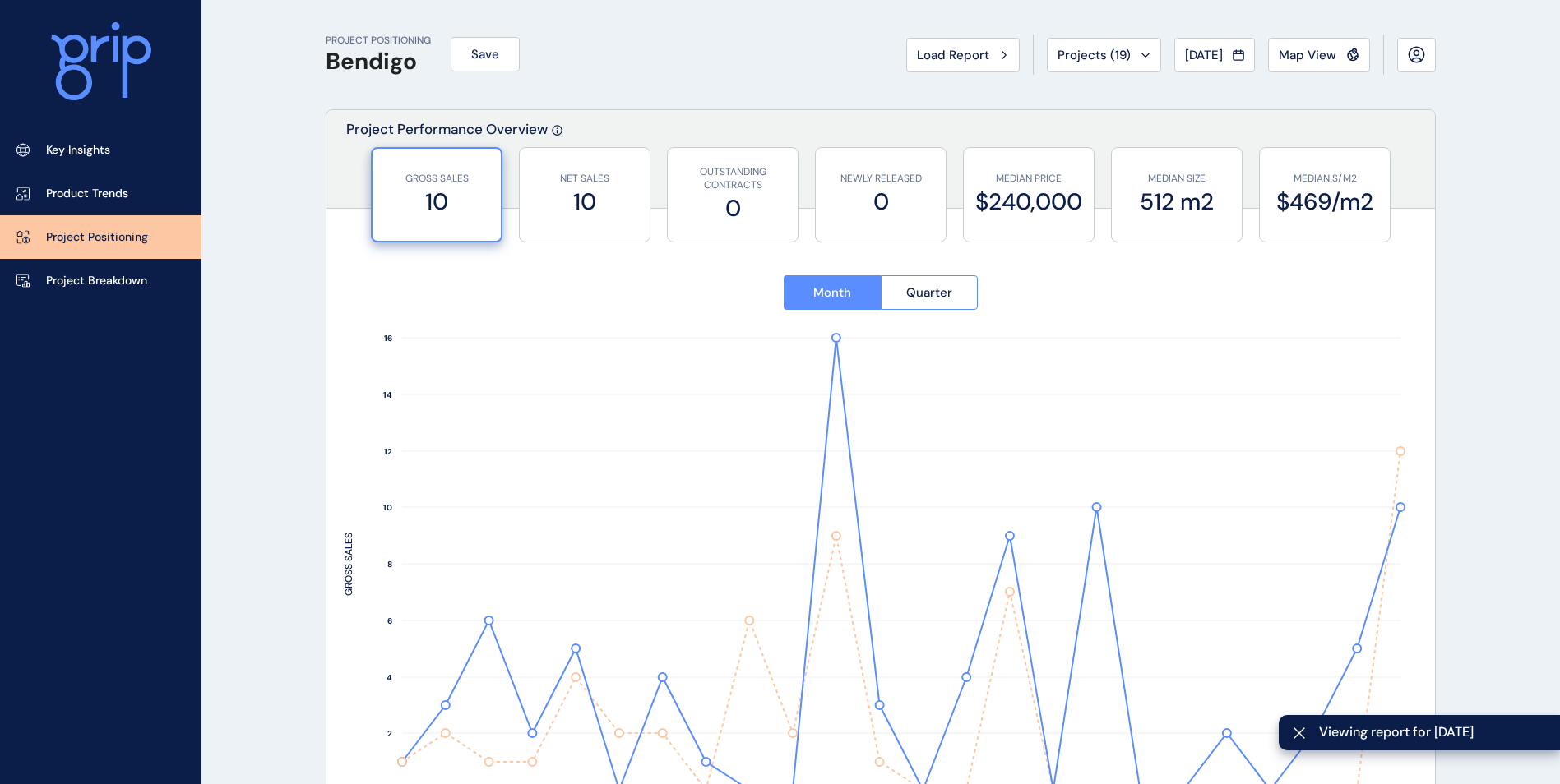
type input "*********"
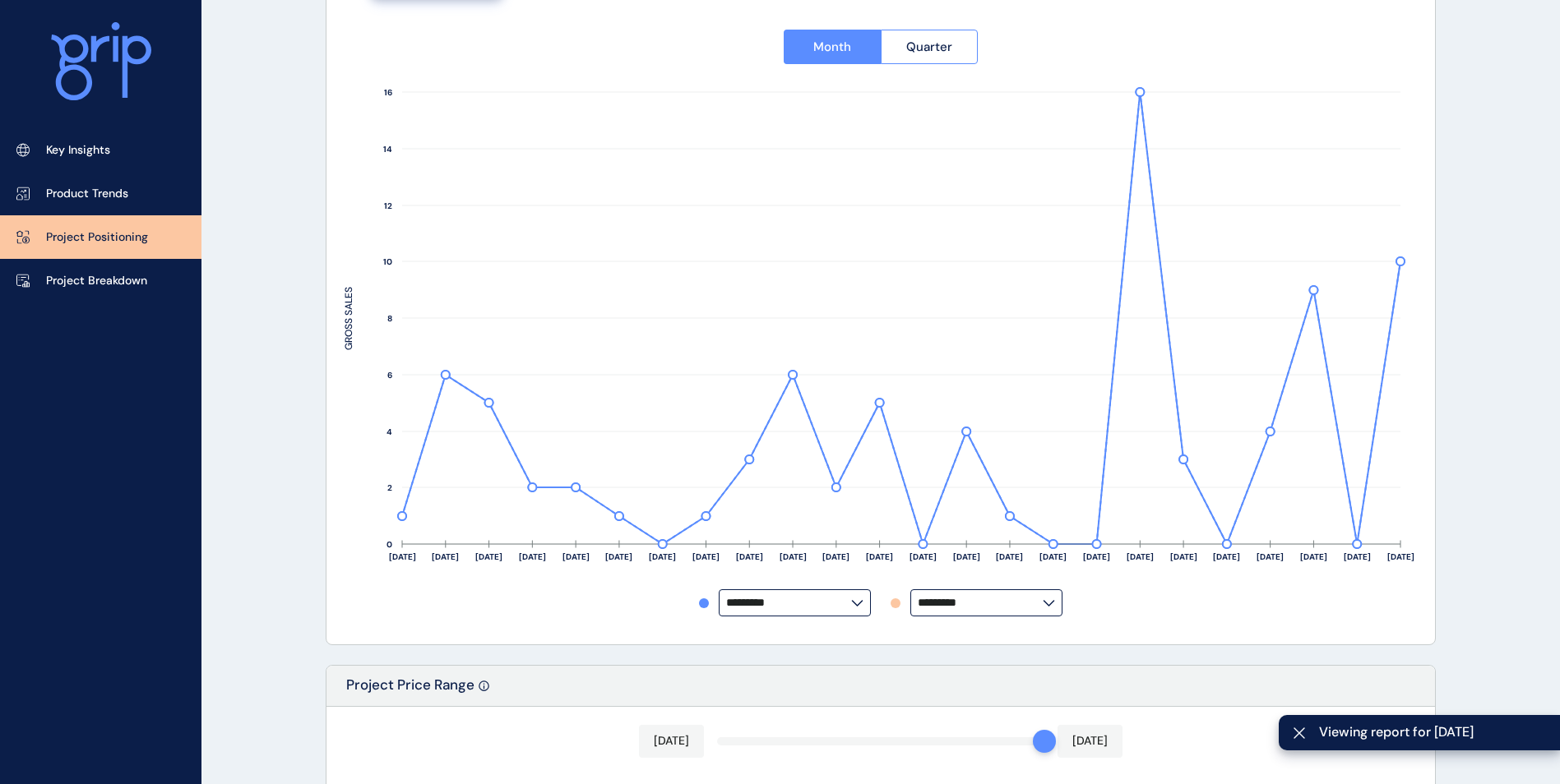
scroll to position [246, 0]
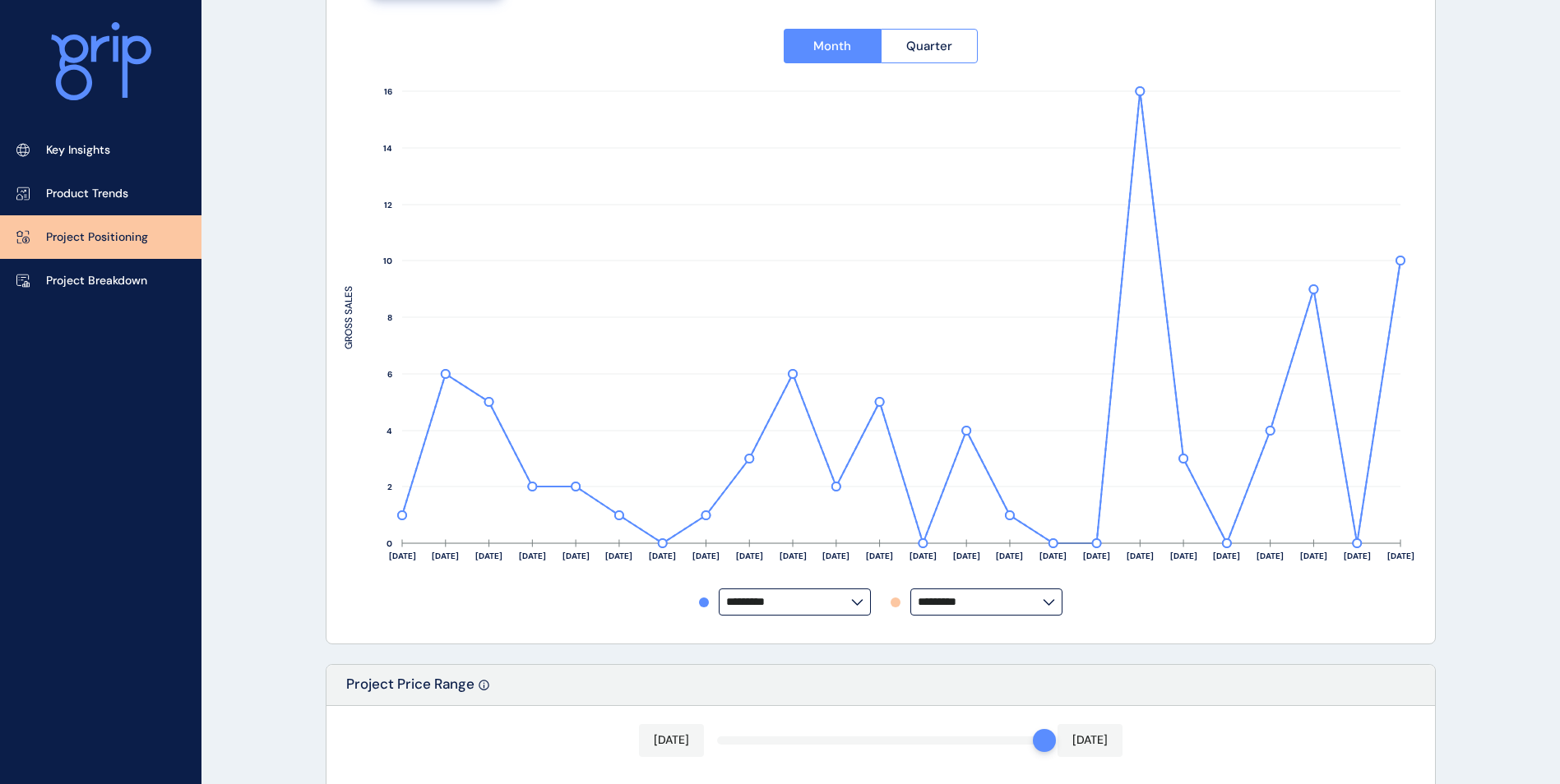
click at [946, 593] on label "*********" at bounding box center [987, 602] width 153 height 27
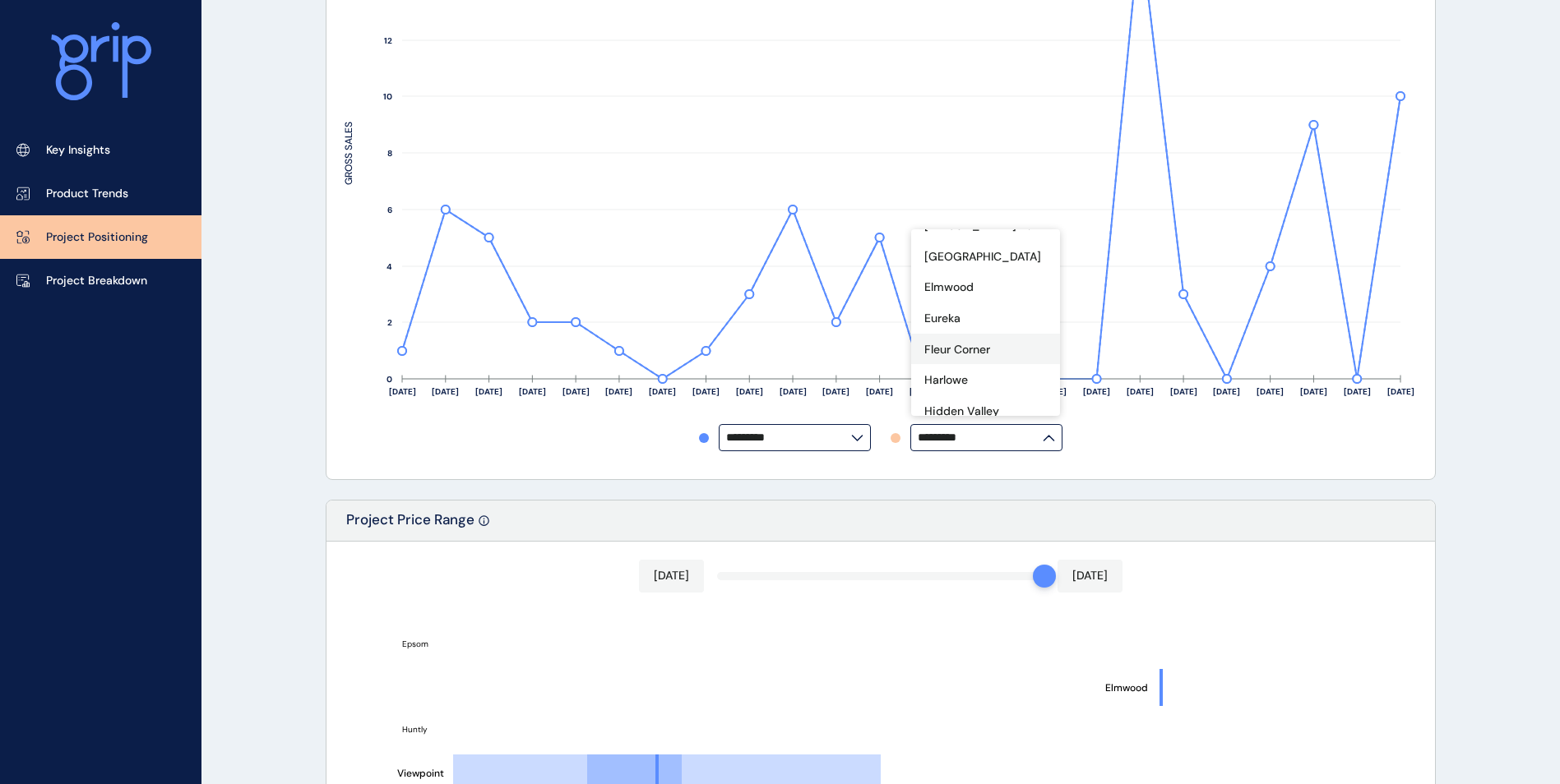
scroll to position [164, 0]
click at [951, 298] on p "Harlowe" at bounding box center [946, 298] width 44 height 17
type input "*******"
click at [1491, 324] on div "PROJECT POSITIONING Bendigo Save Load Report Projects ( 19 ) Jan 2025 2025 < > …" at bounding box center [780, 610] width 1560 height 2042
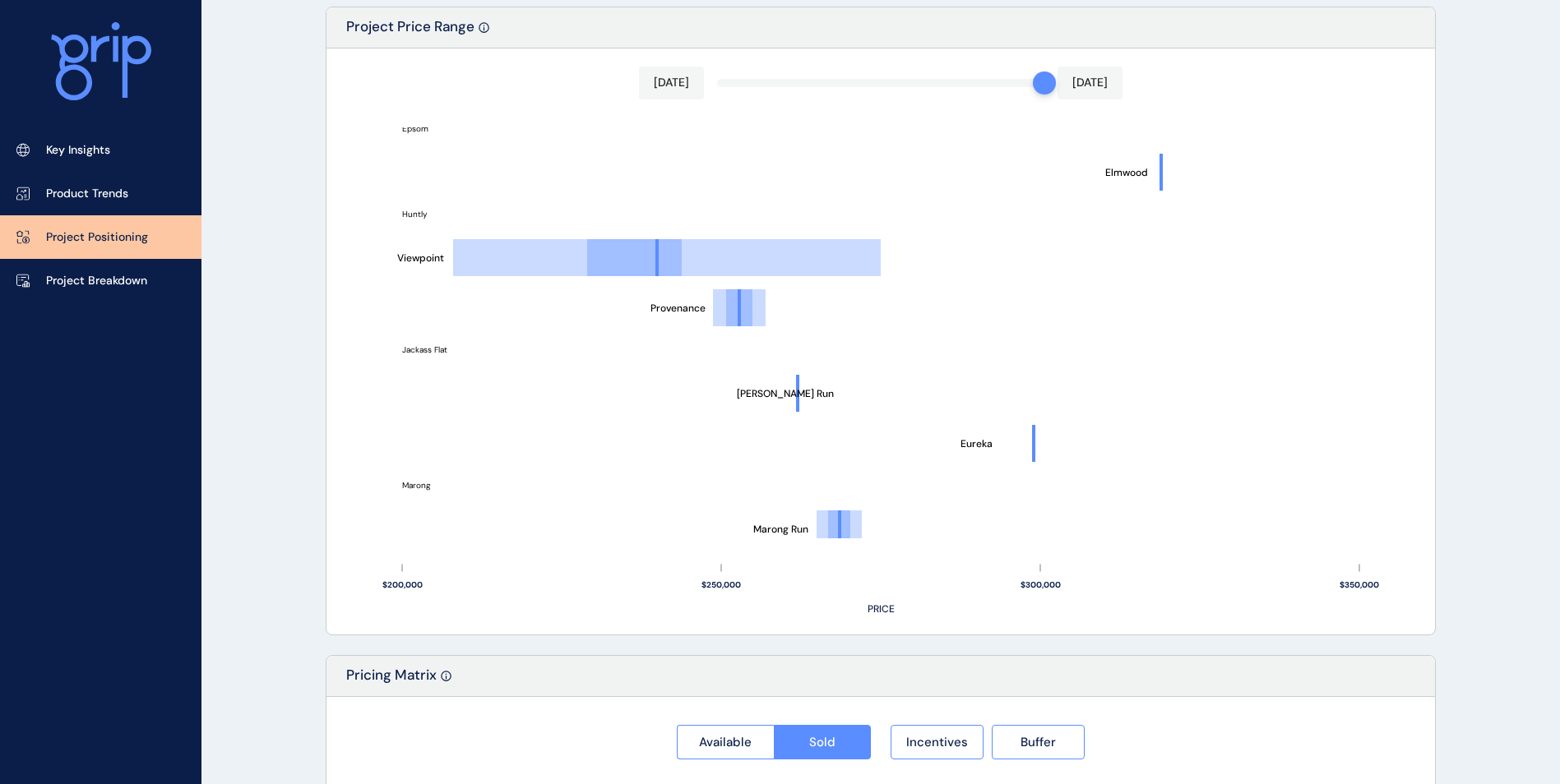
scroll to position [0, 0]
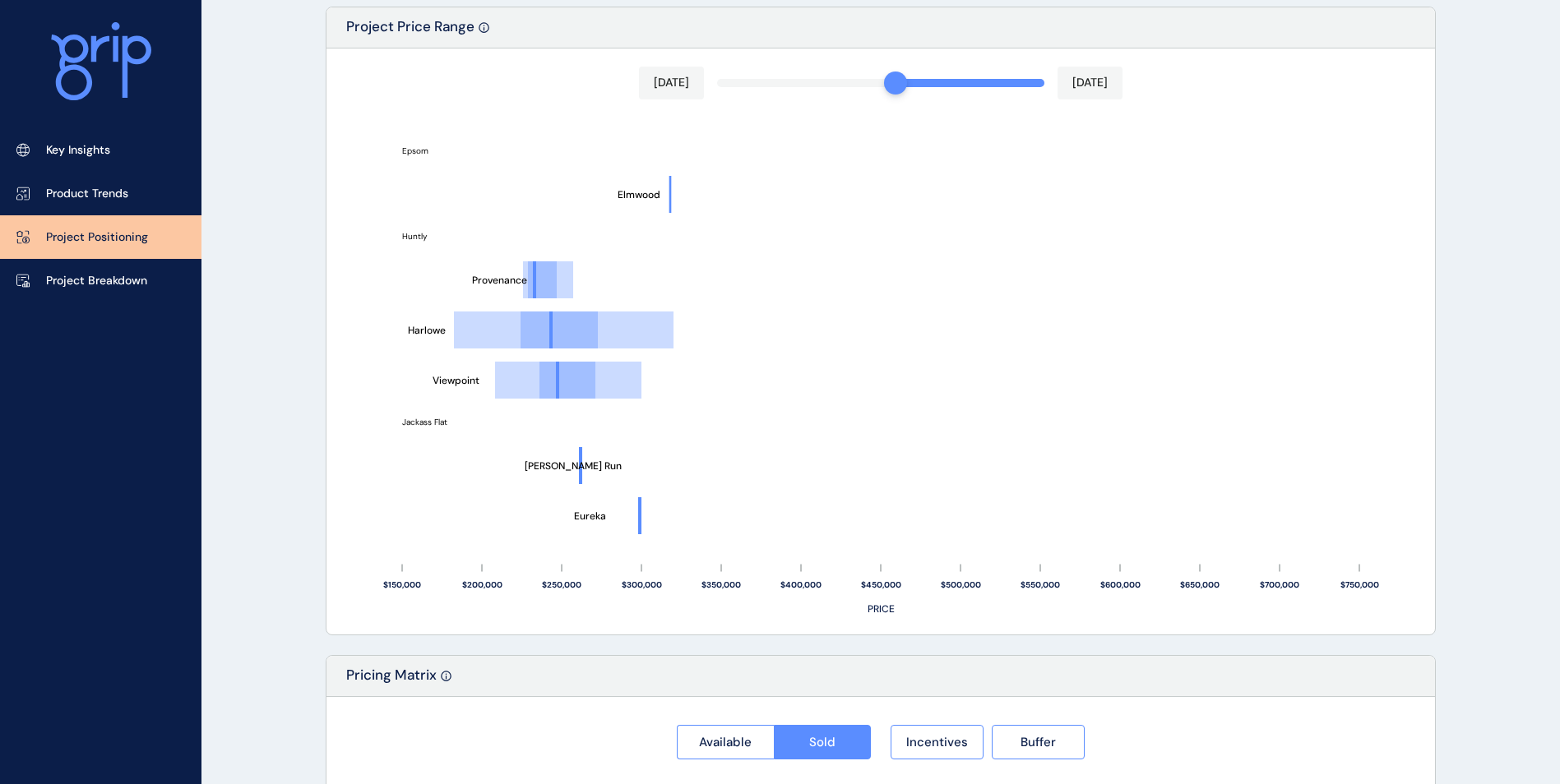
drag, startPoint x: 1039, startPoint y: 89, endPoint x: 908, endPoint y: 85, distance: 131.1
click at [907, 85] on div at bounding box center [895, 82] width 23 height 23
click at [1086, 80] on p "Jan 2025" at bounding box center [1091, 83] width 36 height 17
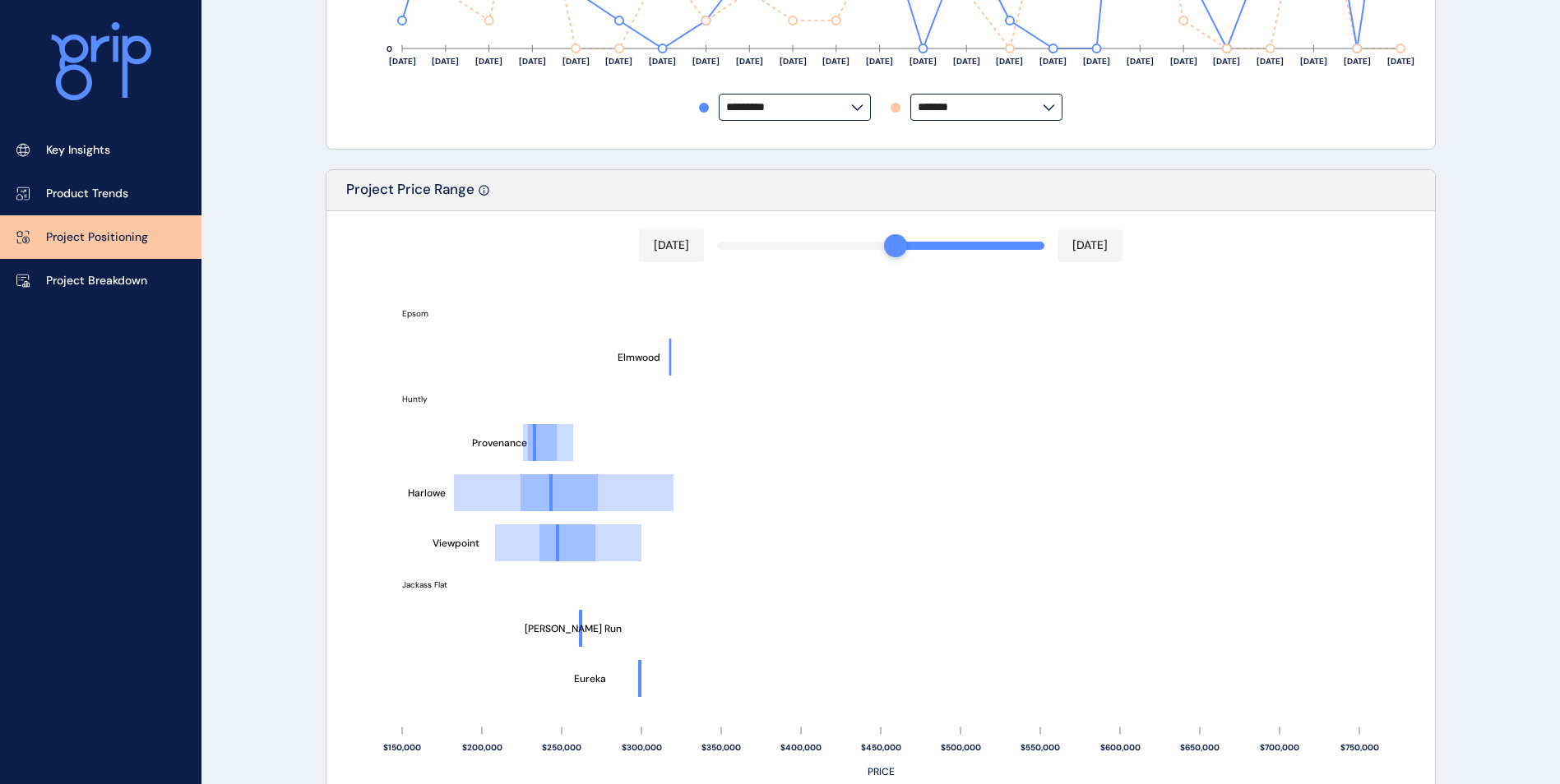
scroll to position [739, 0]
drag, startPoint x: 894, startPoint y: 248, endPoint x: 872, endPoint y: 247, distance: 22.0
click at [851, 245] on div at bounding box center [881, 247] width 327 height 8
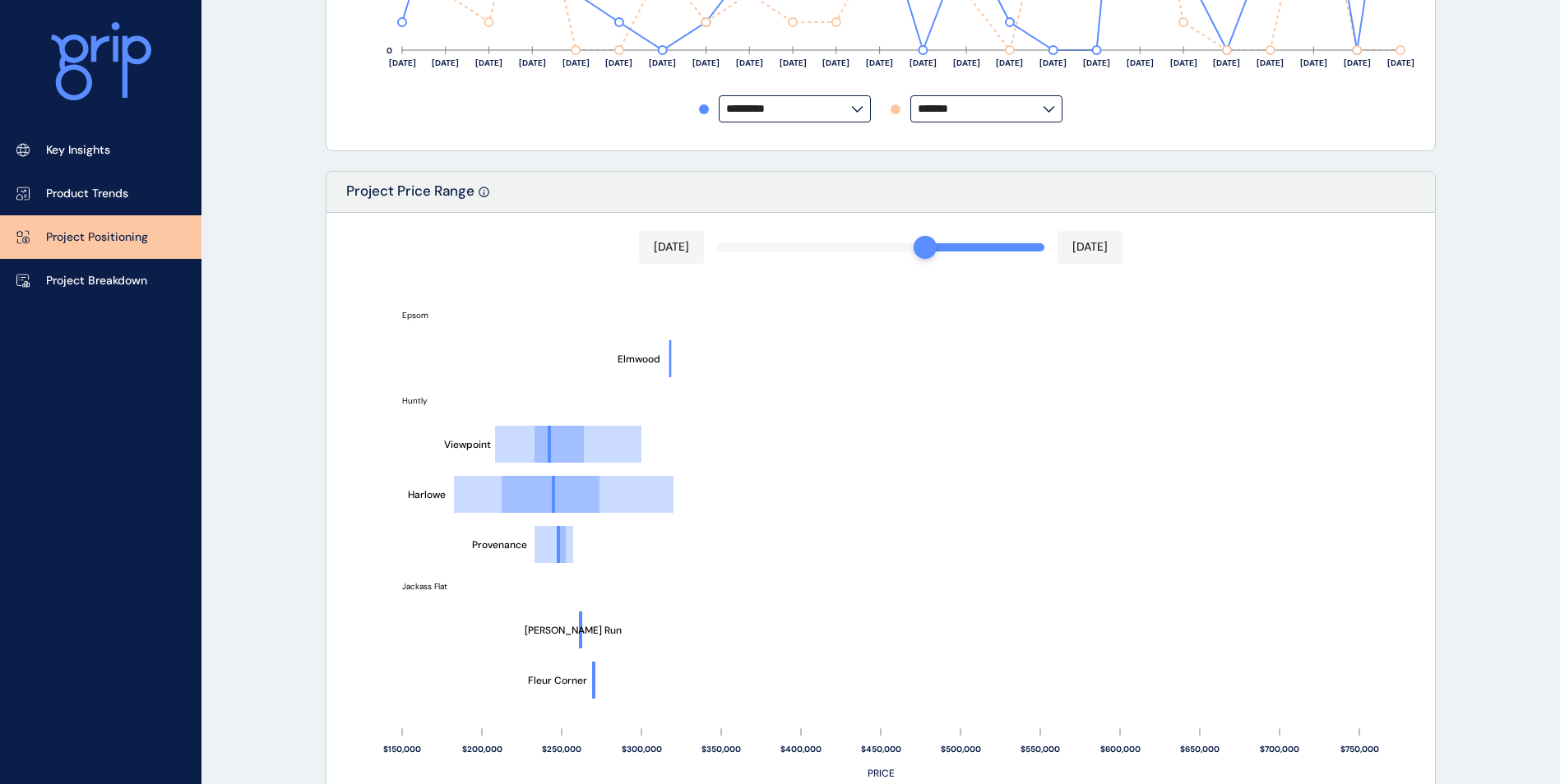
drag, startPoint x: 953, startPoint y: 249, endPoint x: 920, endPoint y: 244, distance: 33.4
click at [920, 244] on div "Sep 2024 Jan 2025 Imagine Marong Run Hidden Valley Eureka Fleur Corner Bartels …" at bounding box center [881, 506] width 1108 height 586
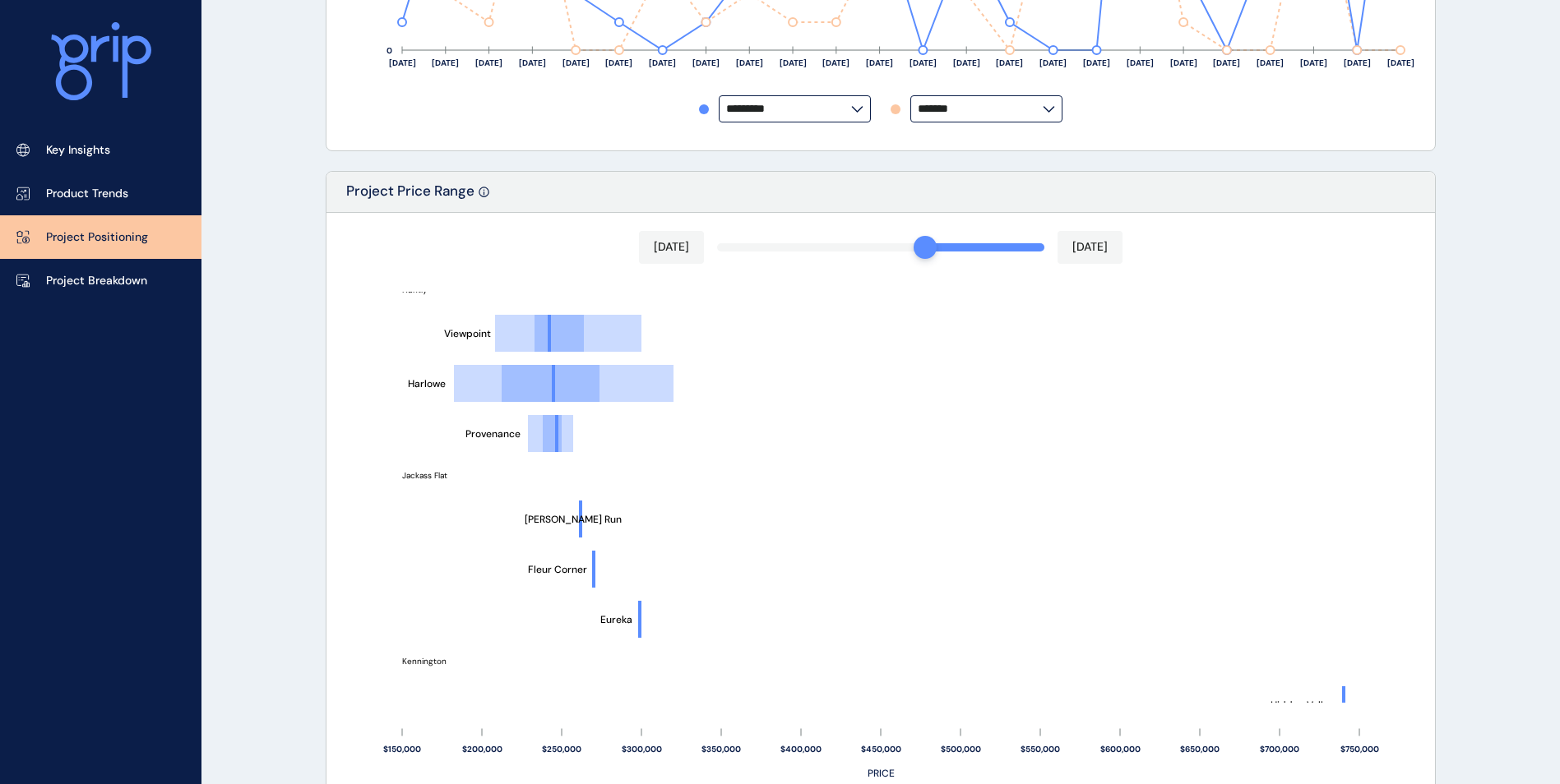
scroll to position [82, 0]
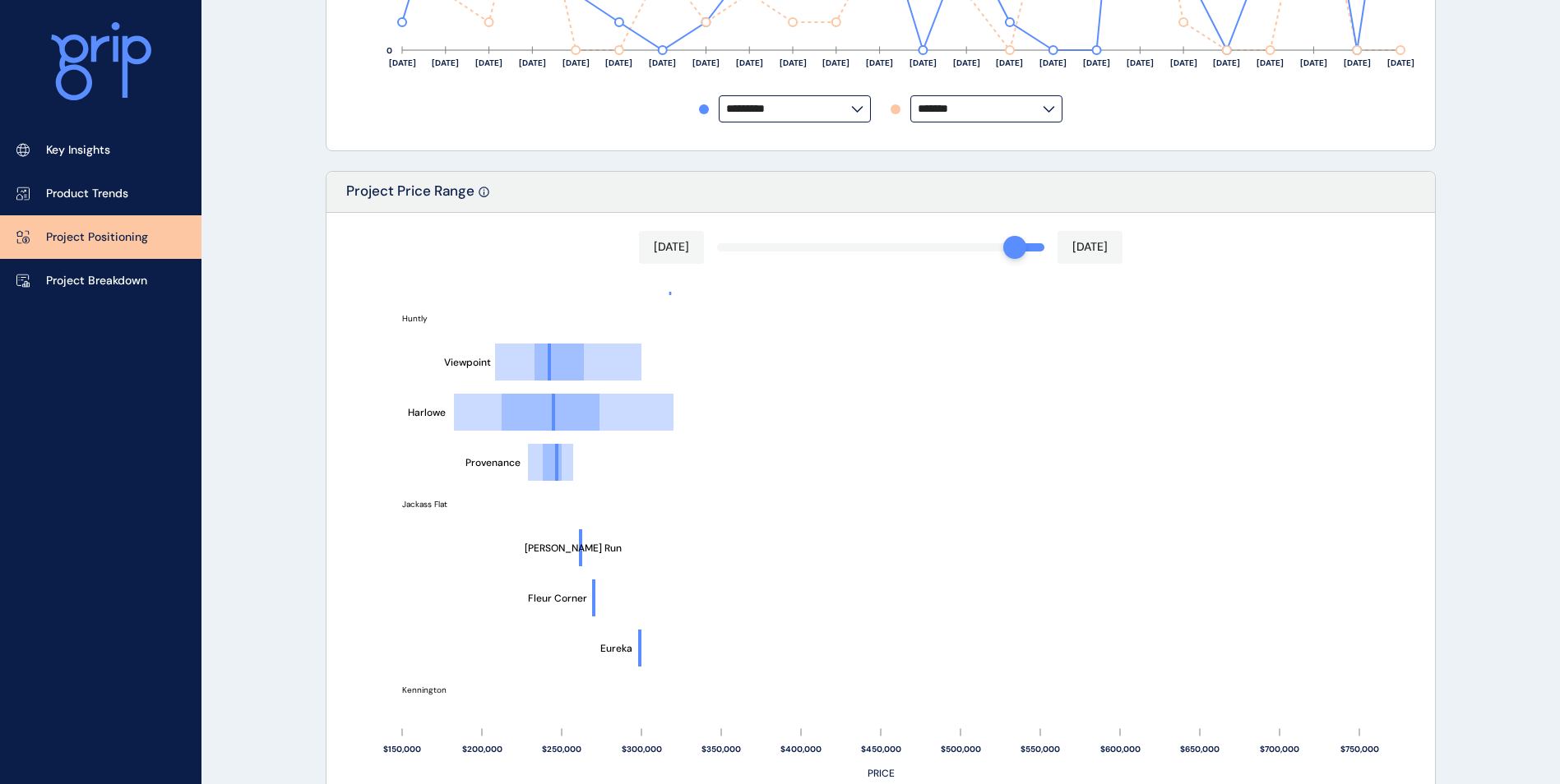
drag, startPoint x: 928, startPoint y: 251, endPoint x: 1022, endPoint y: 243, distance: 94.3
click at [1022, 243] on div "Dec 2024 Jan 2025" at bounding box center [881, 246] width 483 height 33
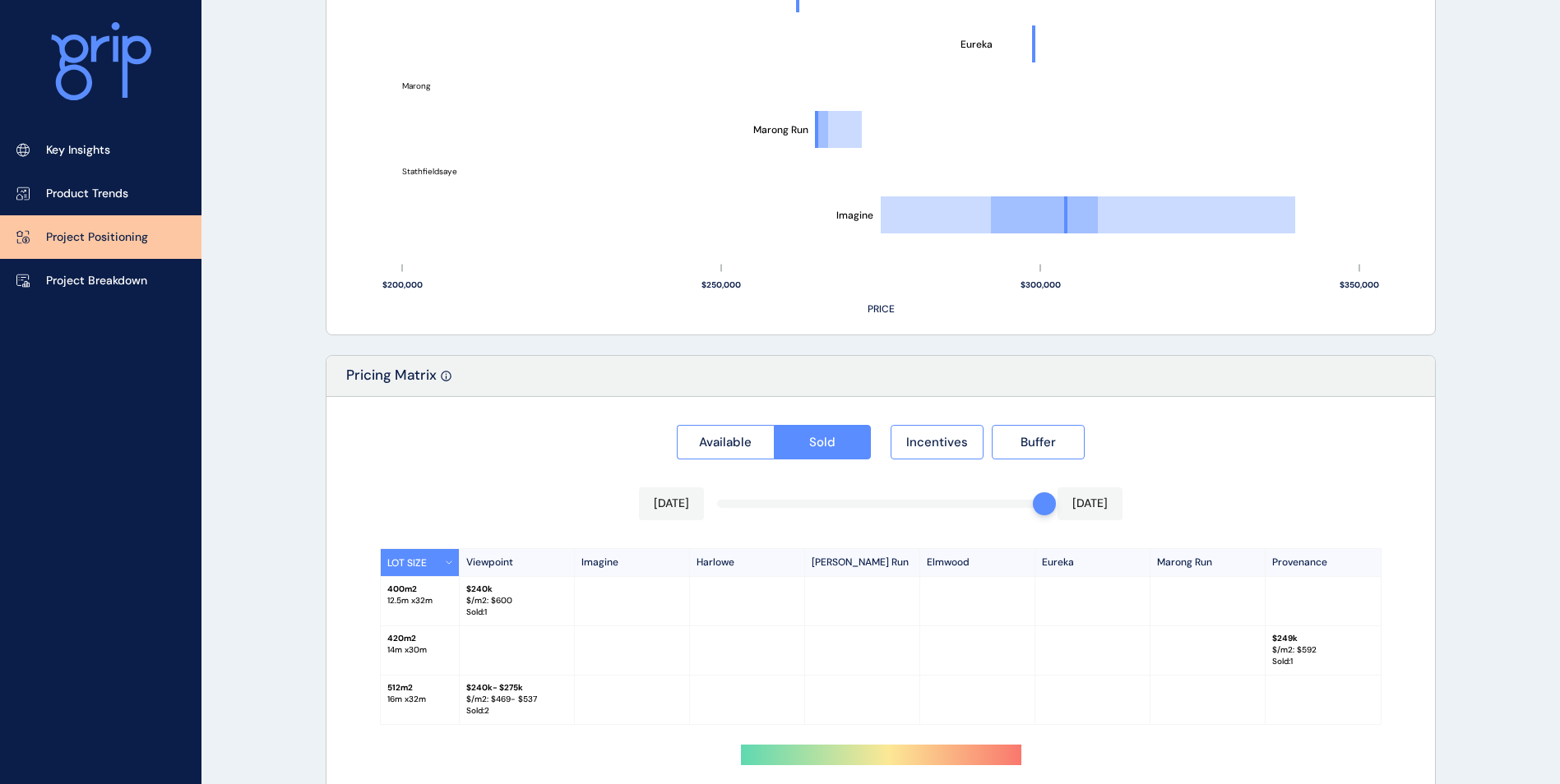
scroll to position [1257, 0]
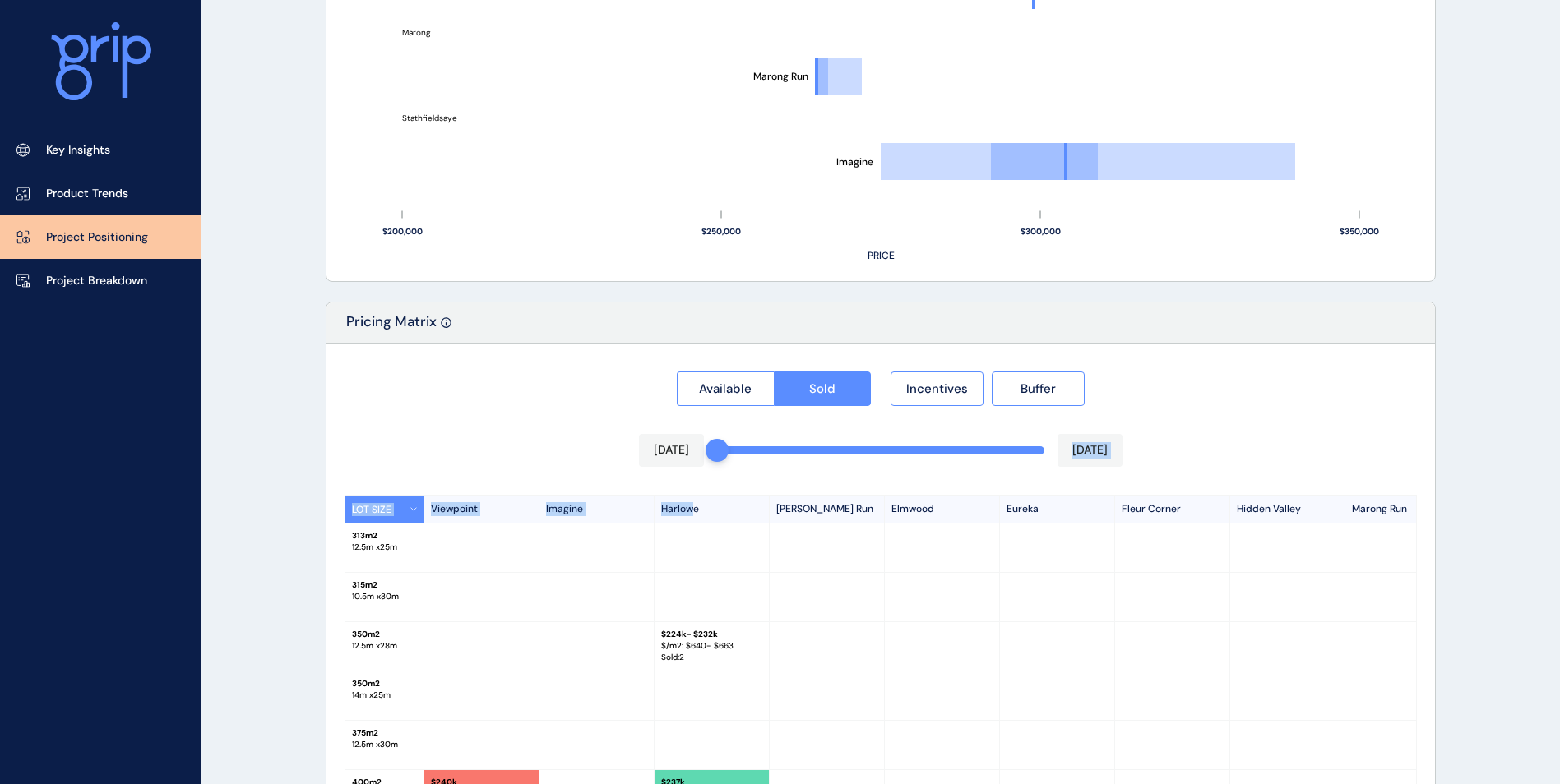
drag, startPoint x: 1043, startPoint y: 454, endPoint x: 689, endPoint y: 467, distance: 354.2
click at [689, 467] on div "Available Sold Incentives Buffer Feb 2024 Jan 2025 LOT SIZE Viewpoint Imagine H…" at bounding box center [881, 670] width 1108 height 654
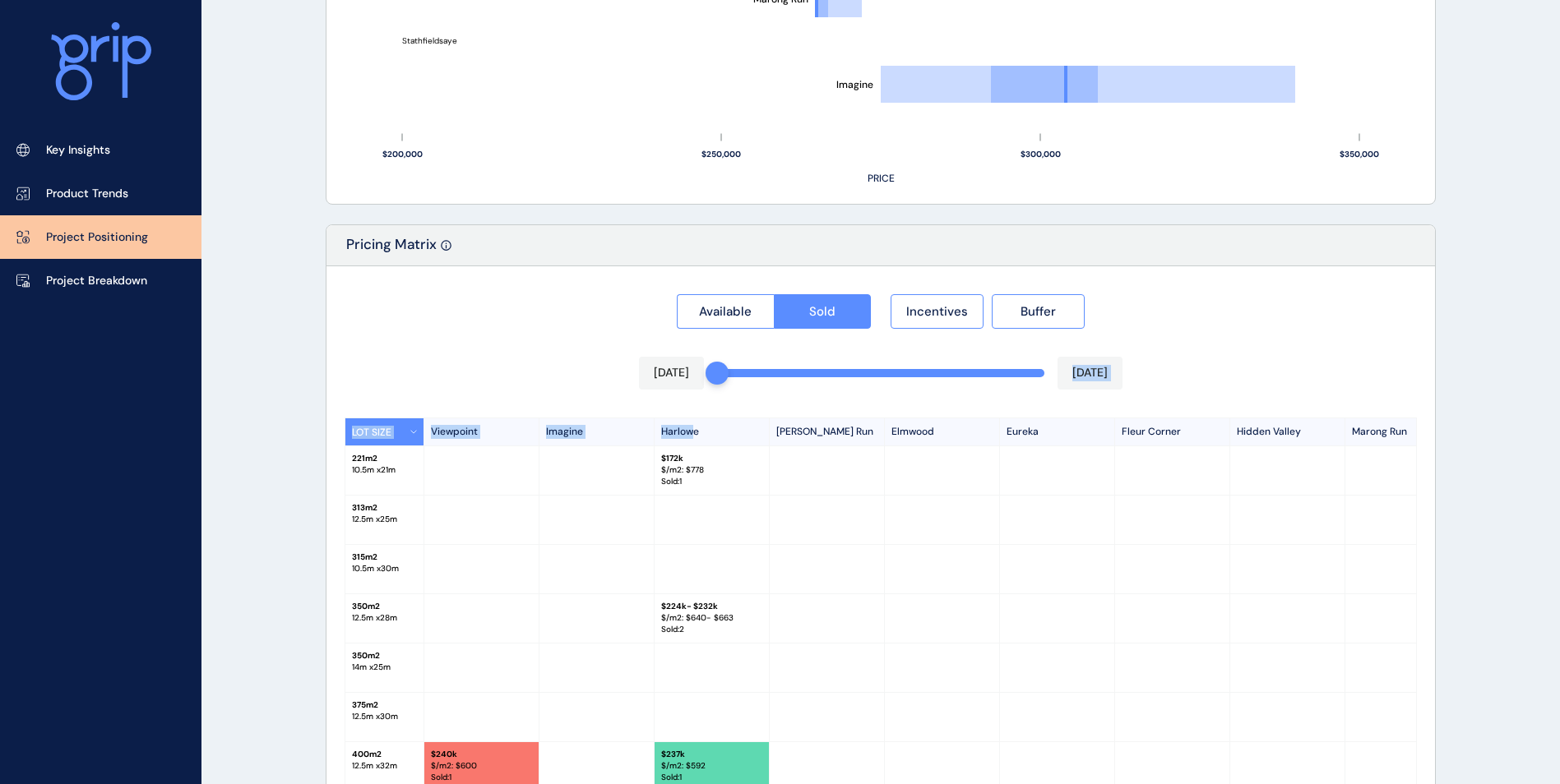
scroll to position [1492, 0]
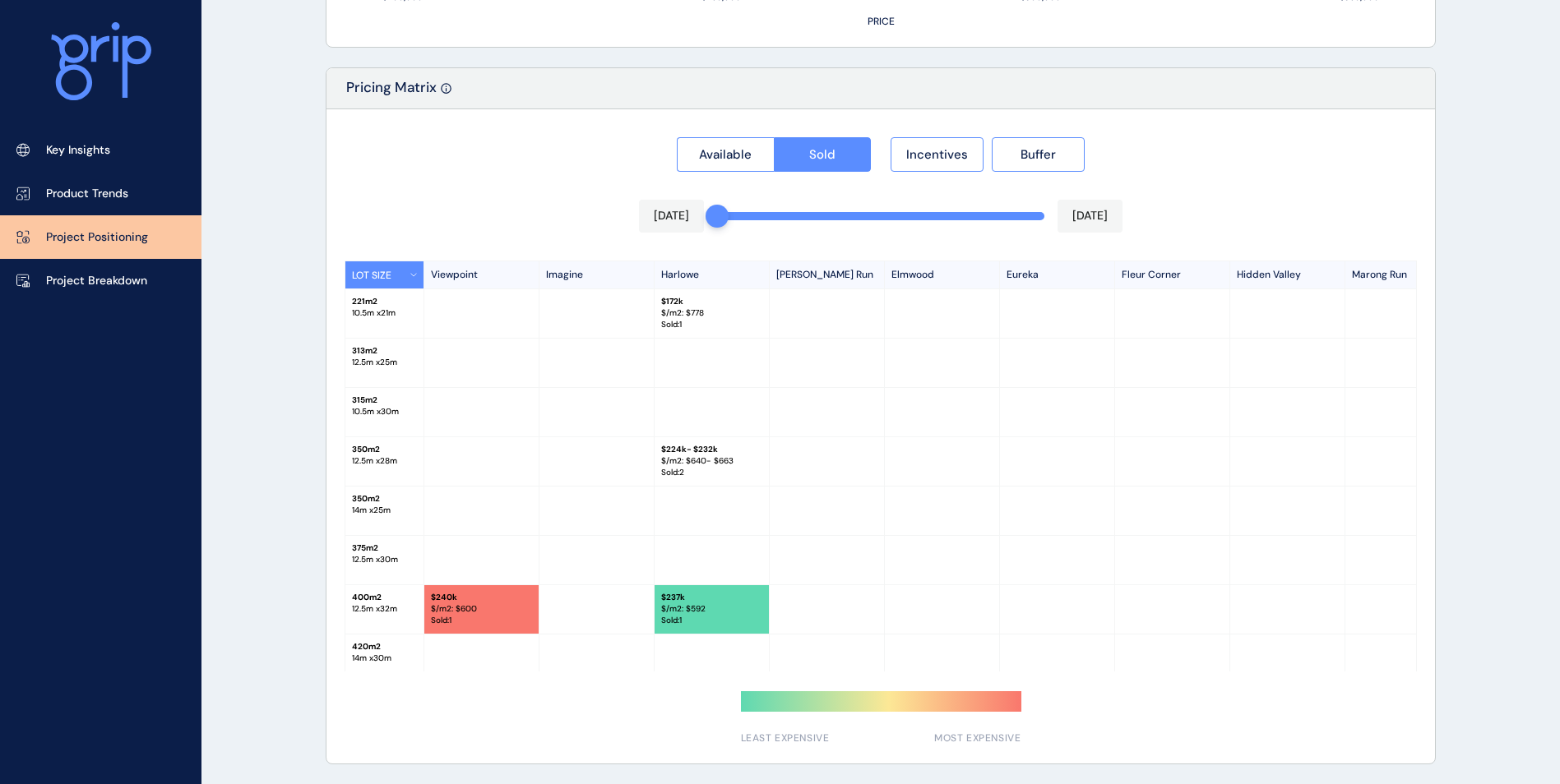
click at [572, 517] on div at bounding box center [597, 511] width 115 height 49
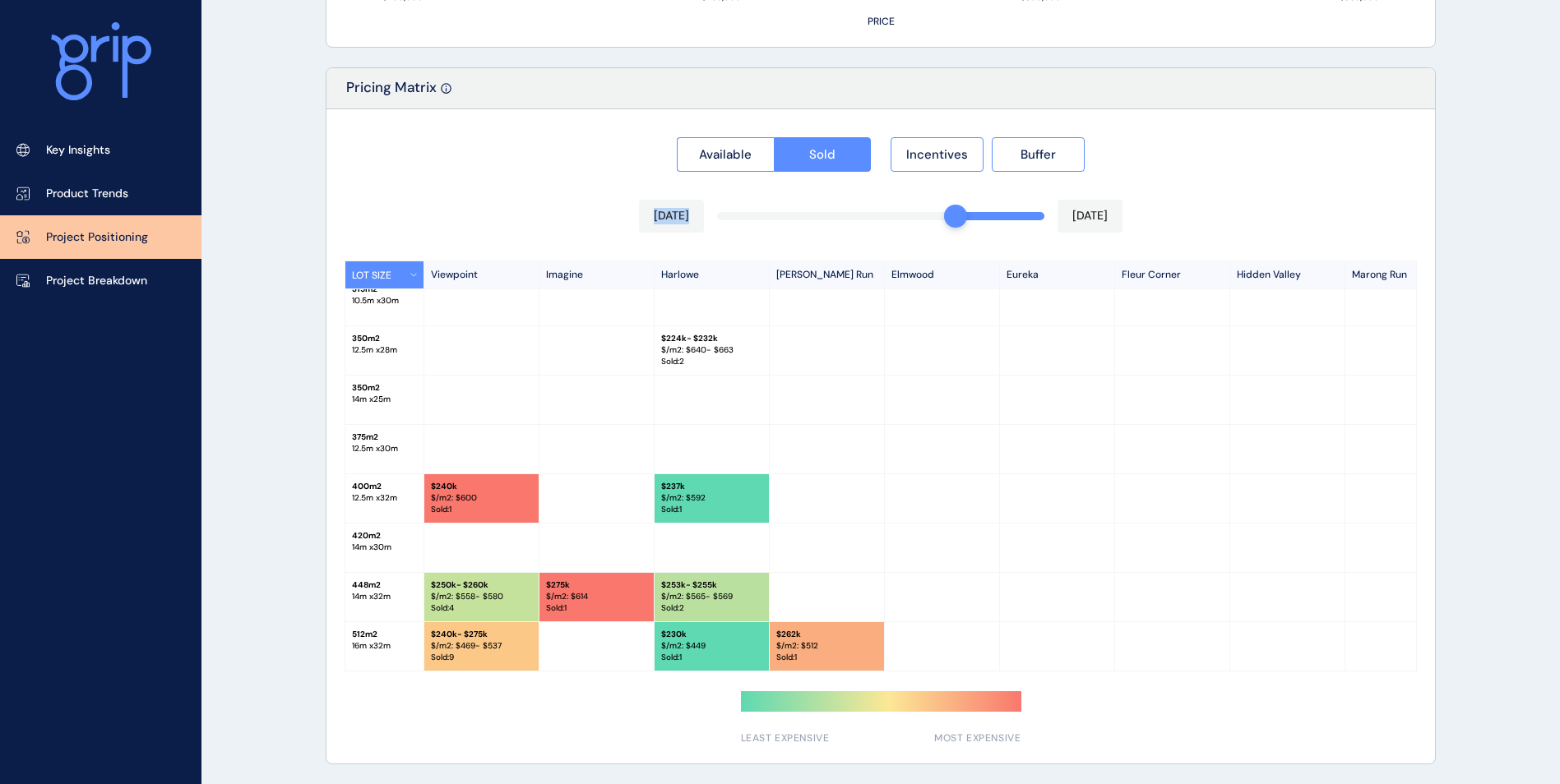
scroll to position [1361, 0]
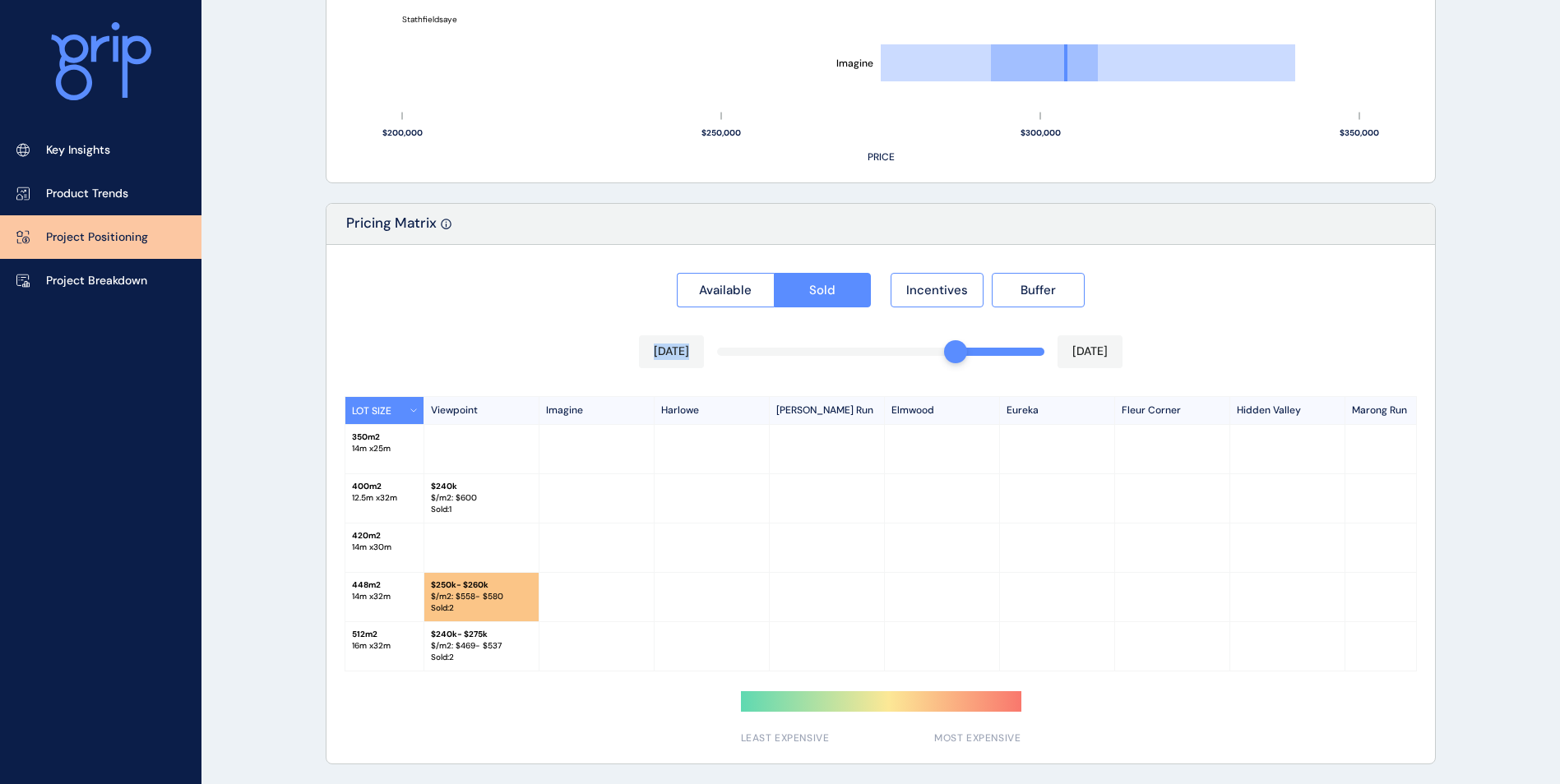
drag, startPoint x: 720, startPoint y: 221, endPoint x: 956, endPoint y: 216, distance: 236.1
click at [956, 216] on div "Pricing Matrix Available Sold Incentives Buffer Oct 2024 Jan 2025 LOT SIZE View…" at bounding box center [881, 483] width 1110 height 561
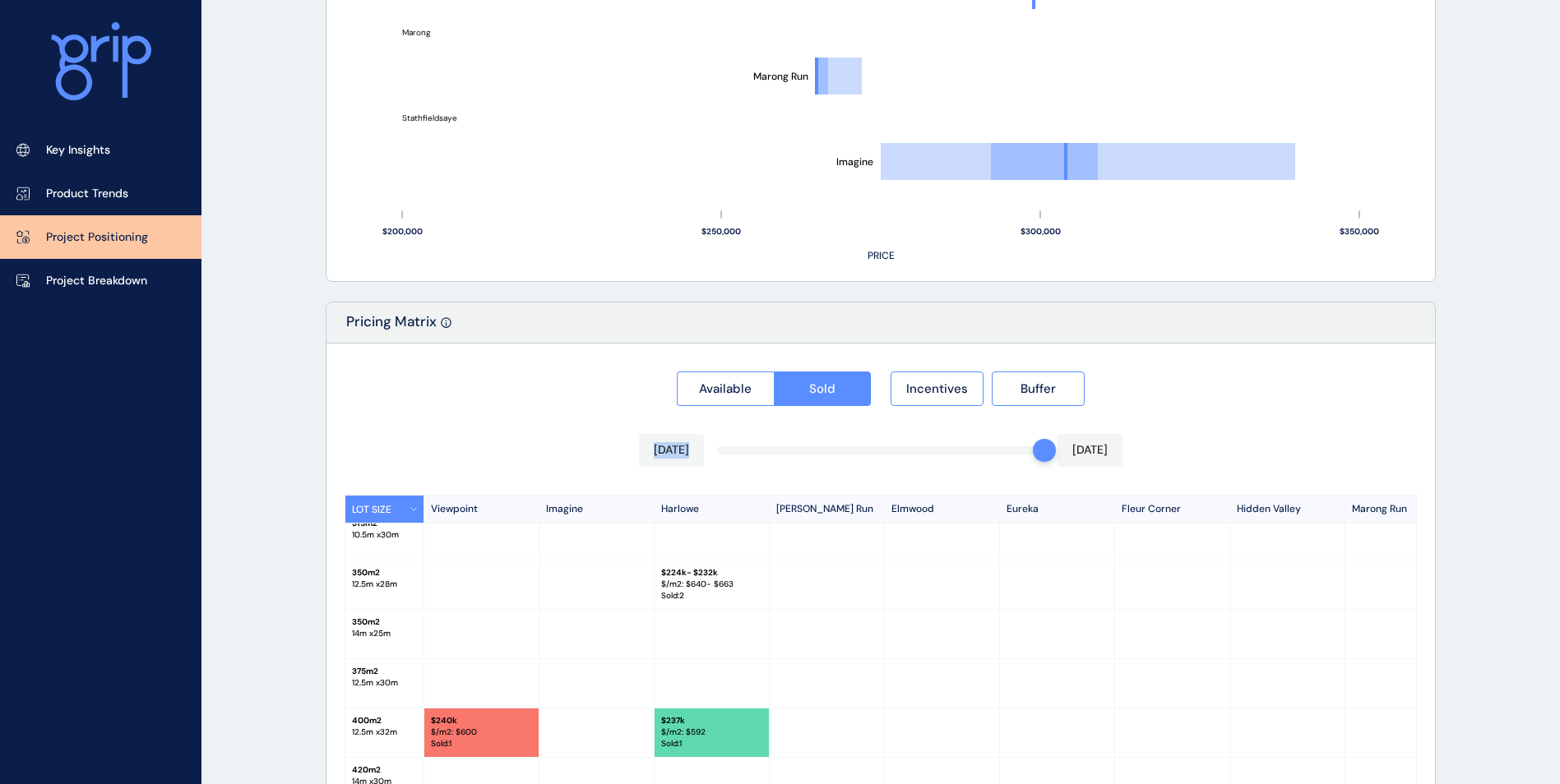
scroll to position [0, 0]
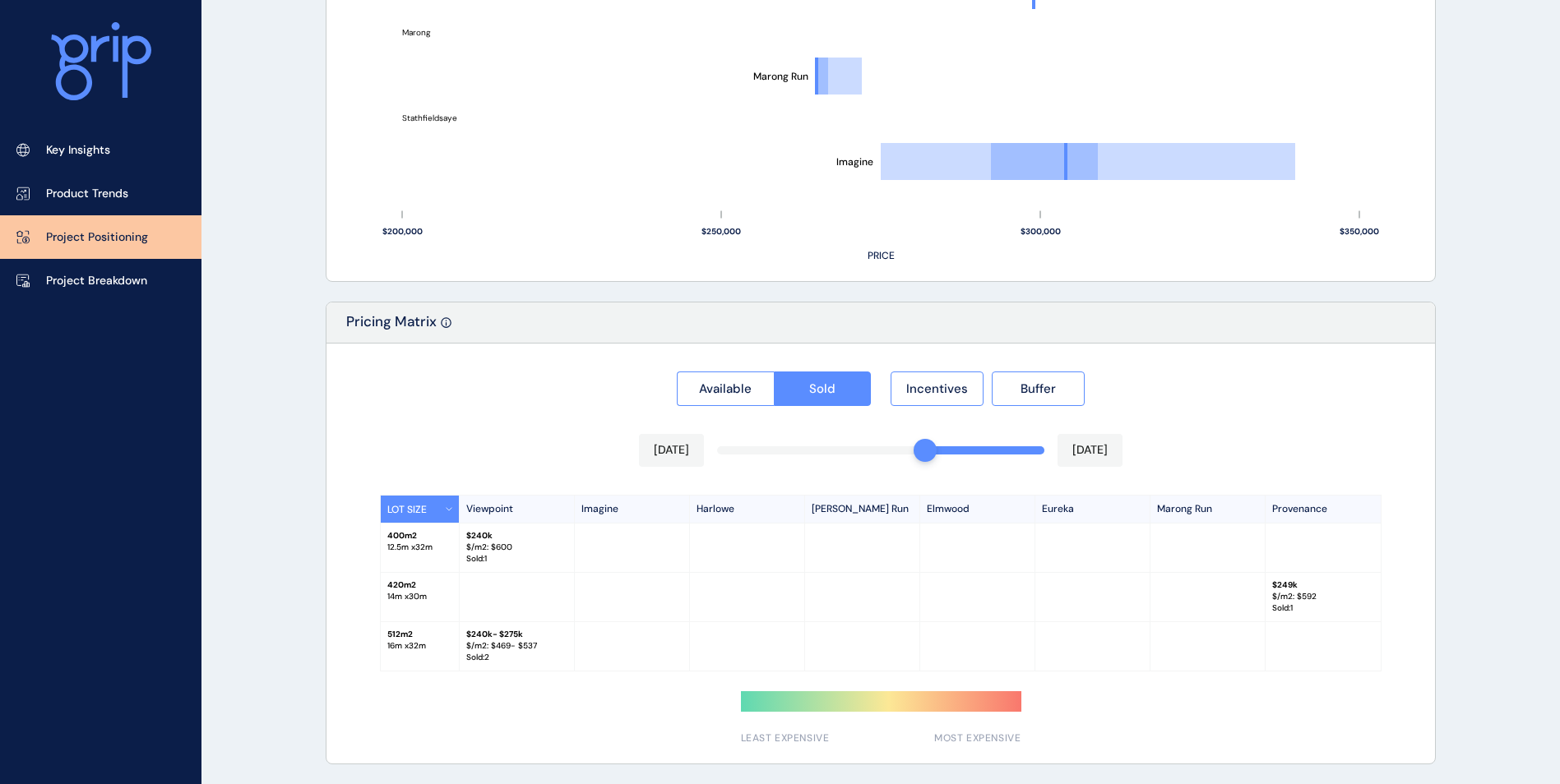
click at [938, 390] on div at bounding box center [881, 553] width 1108 height 420
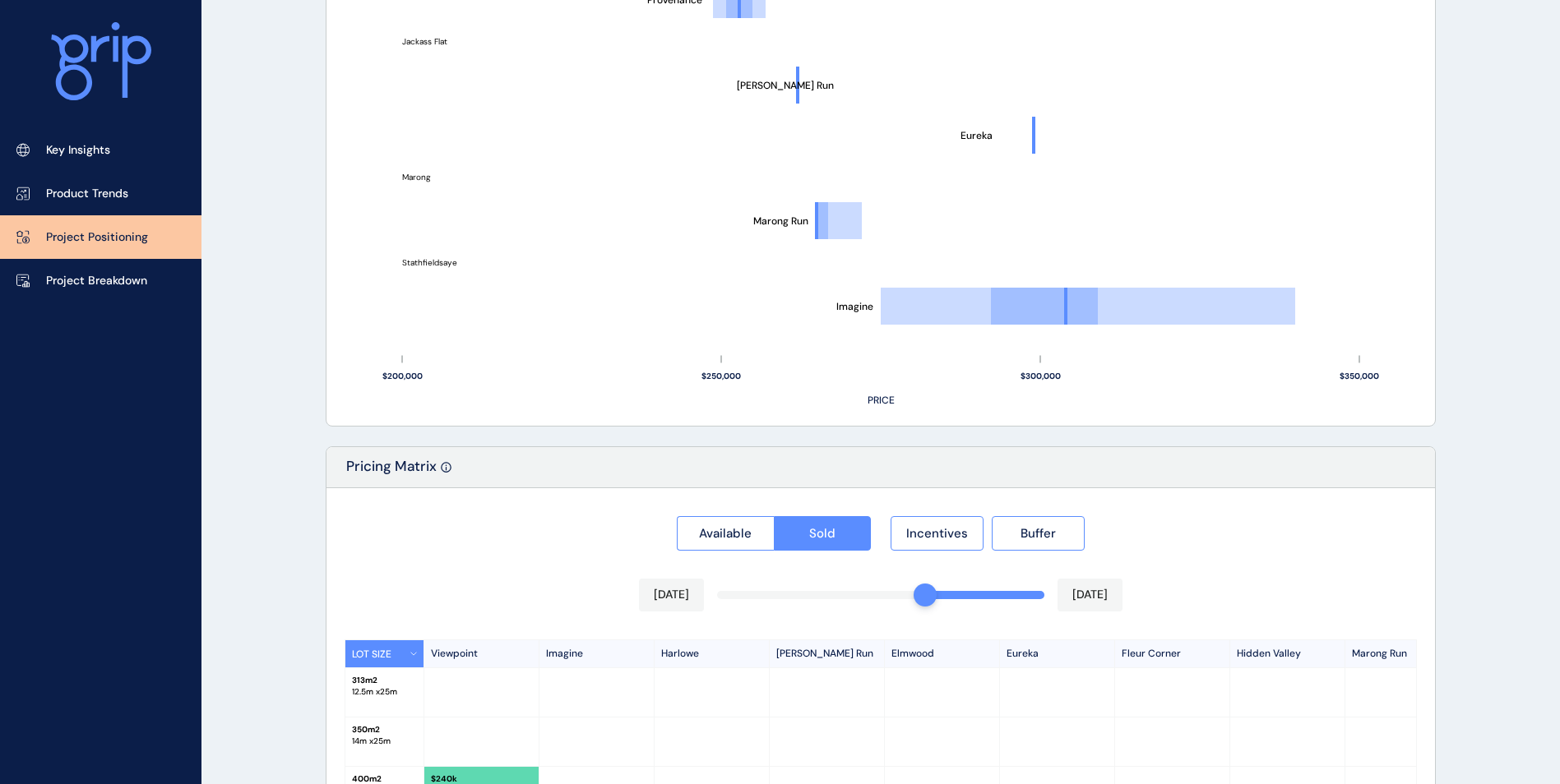
scroll to position [1175, 0]
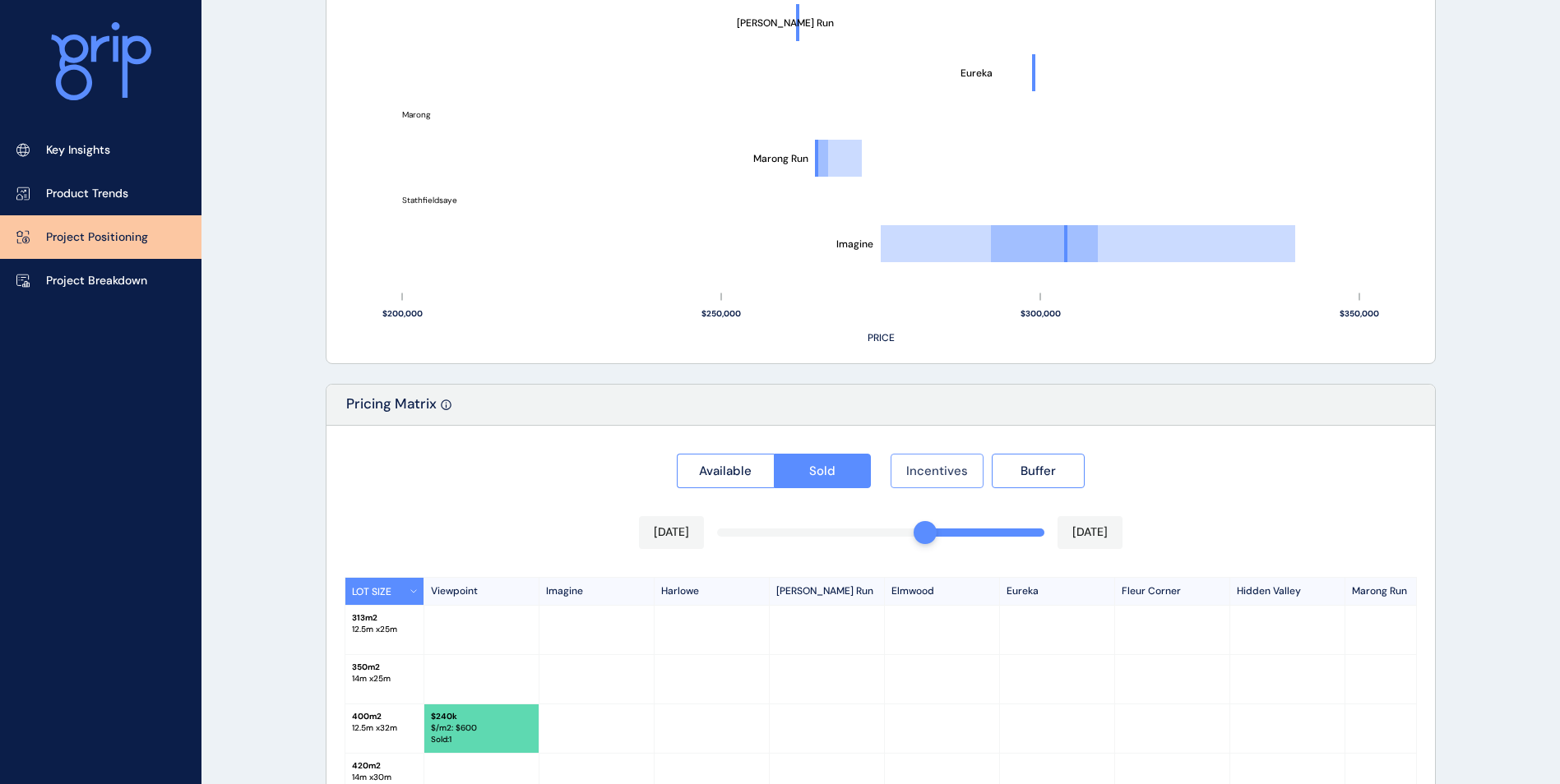
click at [938, 467] on span "Incentives" at bounding box center [937, 470] width 61 height 17
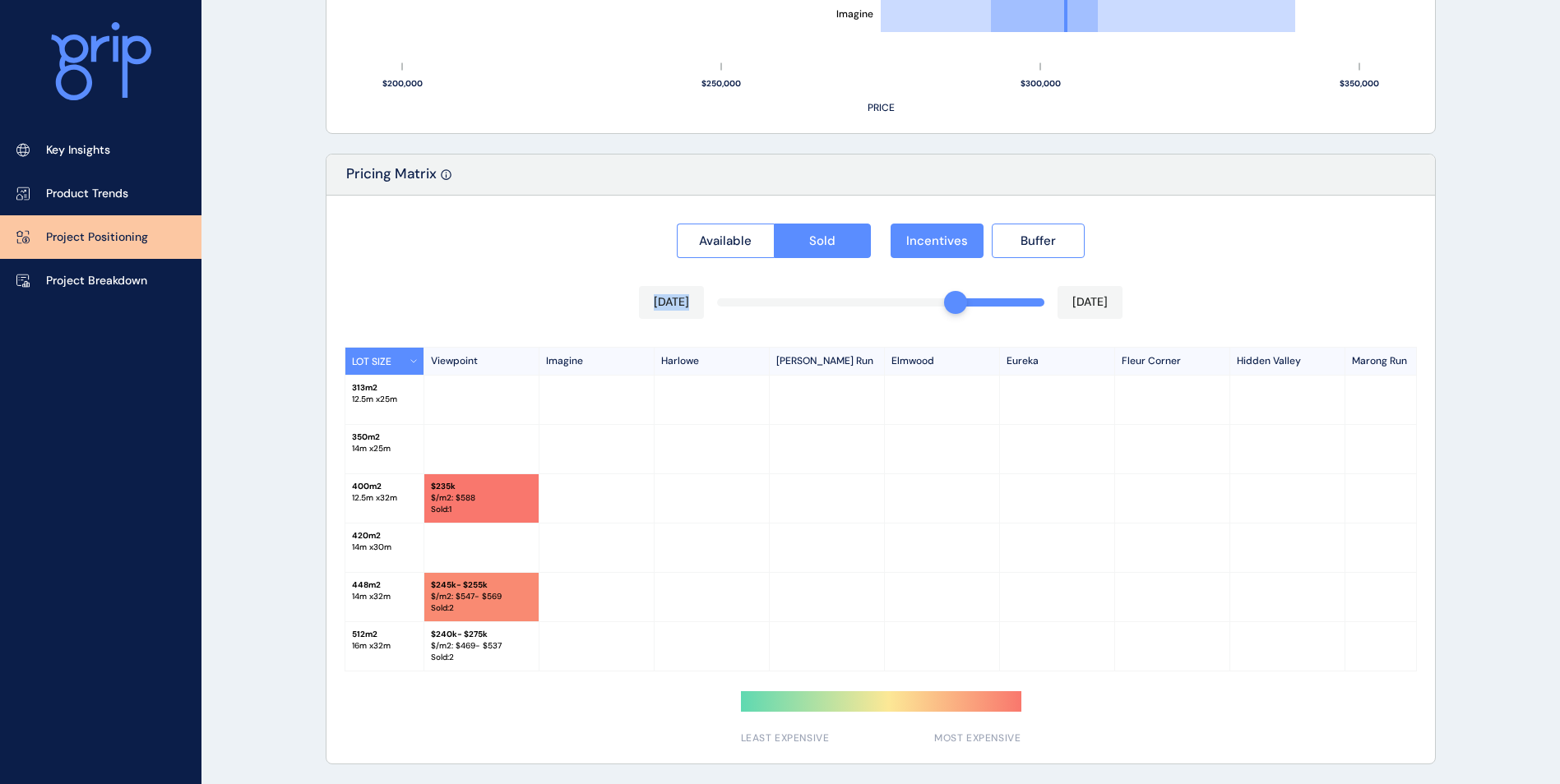
scroll to position [1361, 0]
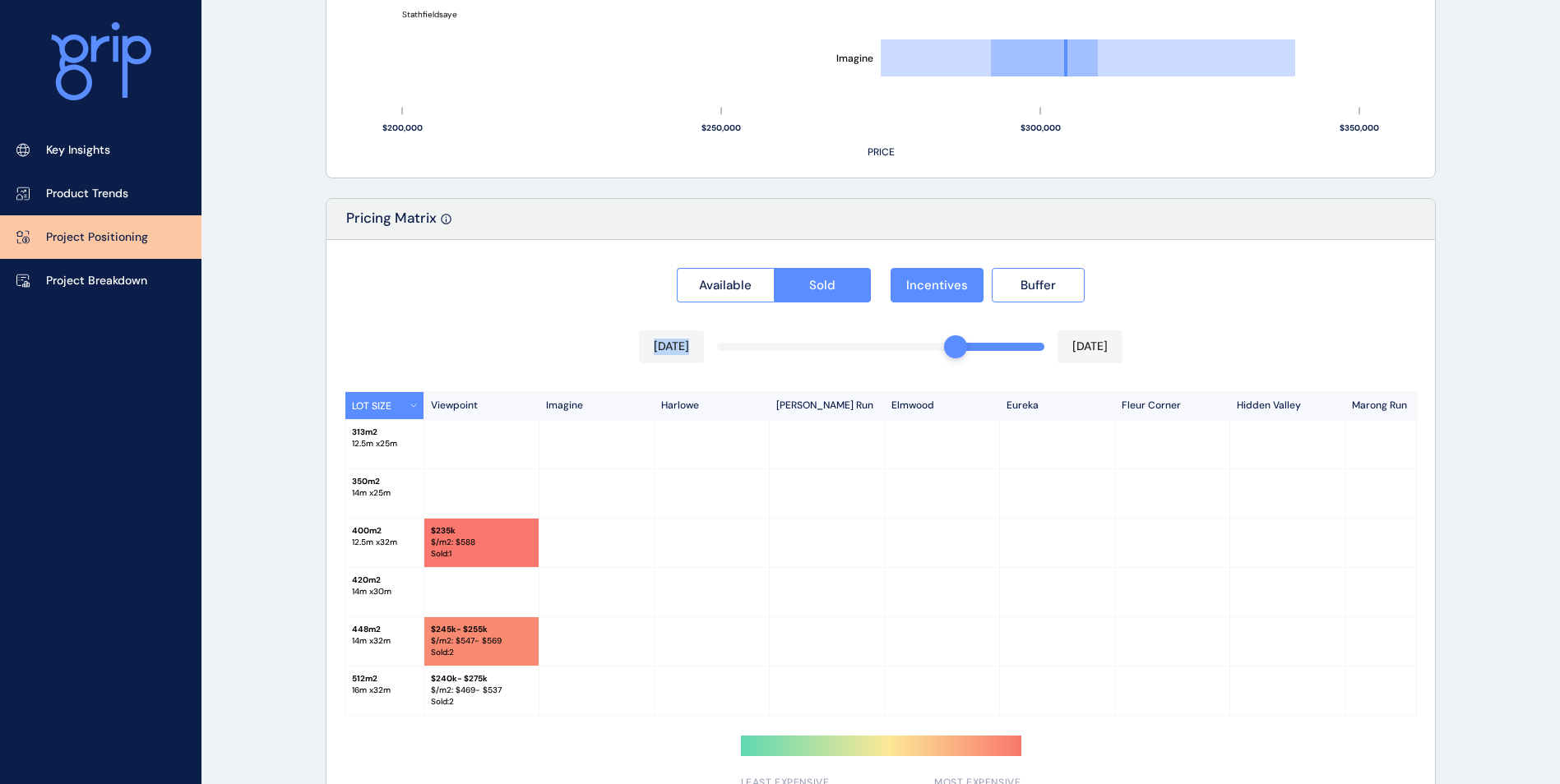
drag, startPoint x: 928, startPoint y: 303, endPoint x: 953, endPoint y: 302, distance: 25.0
click at [953, 302] on div "Available Sold Incentives Buffer Oct 2024 Jan 2025 LOT SIZE Viewpoint Imagine H…" at bounding box center [881, 524] width 1108 height 568
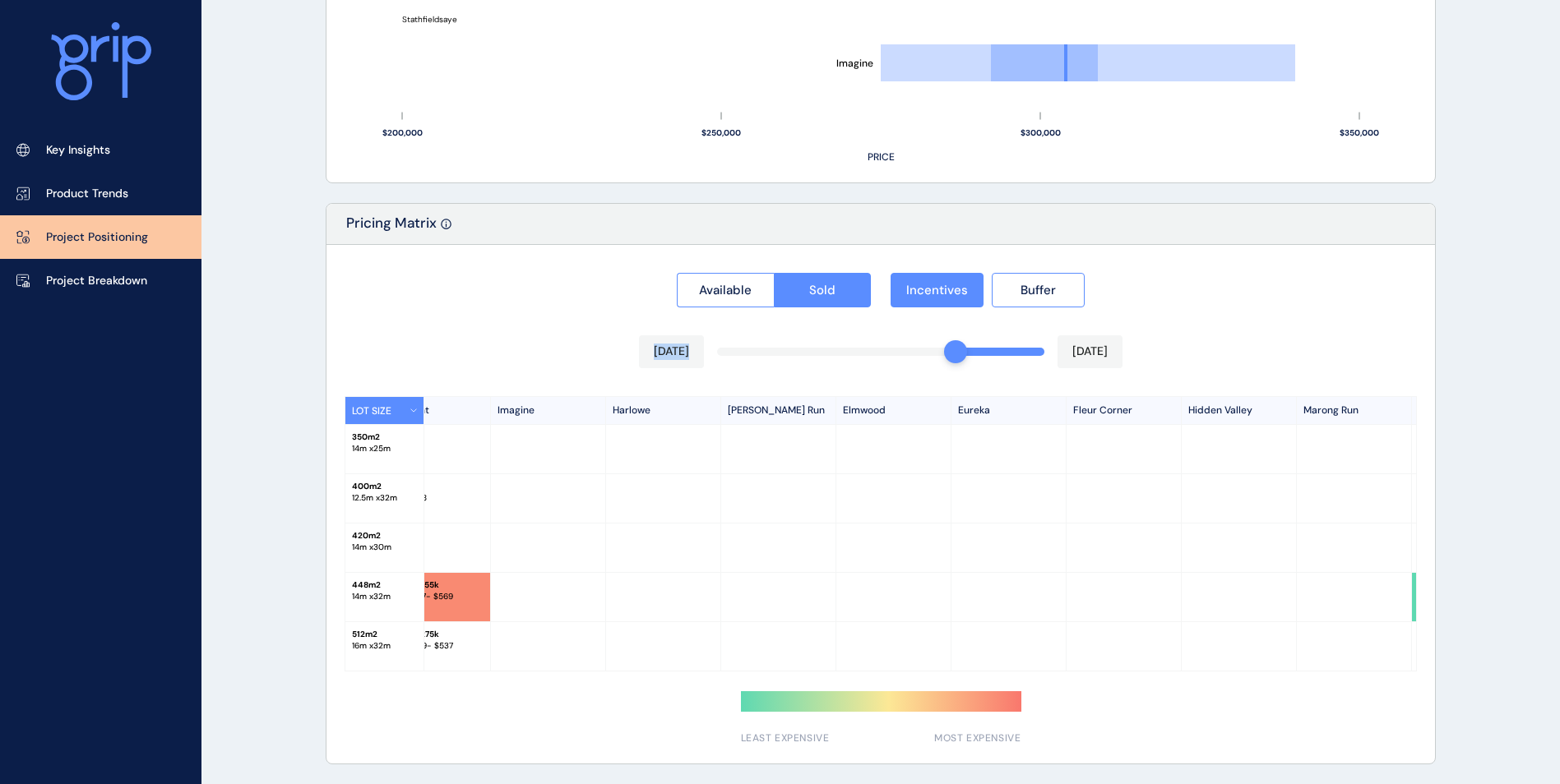
scroll to position [0, 0]
